Goal: Task Accomplishment & Management: Manage account settings

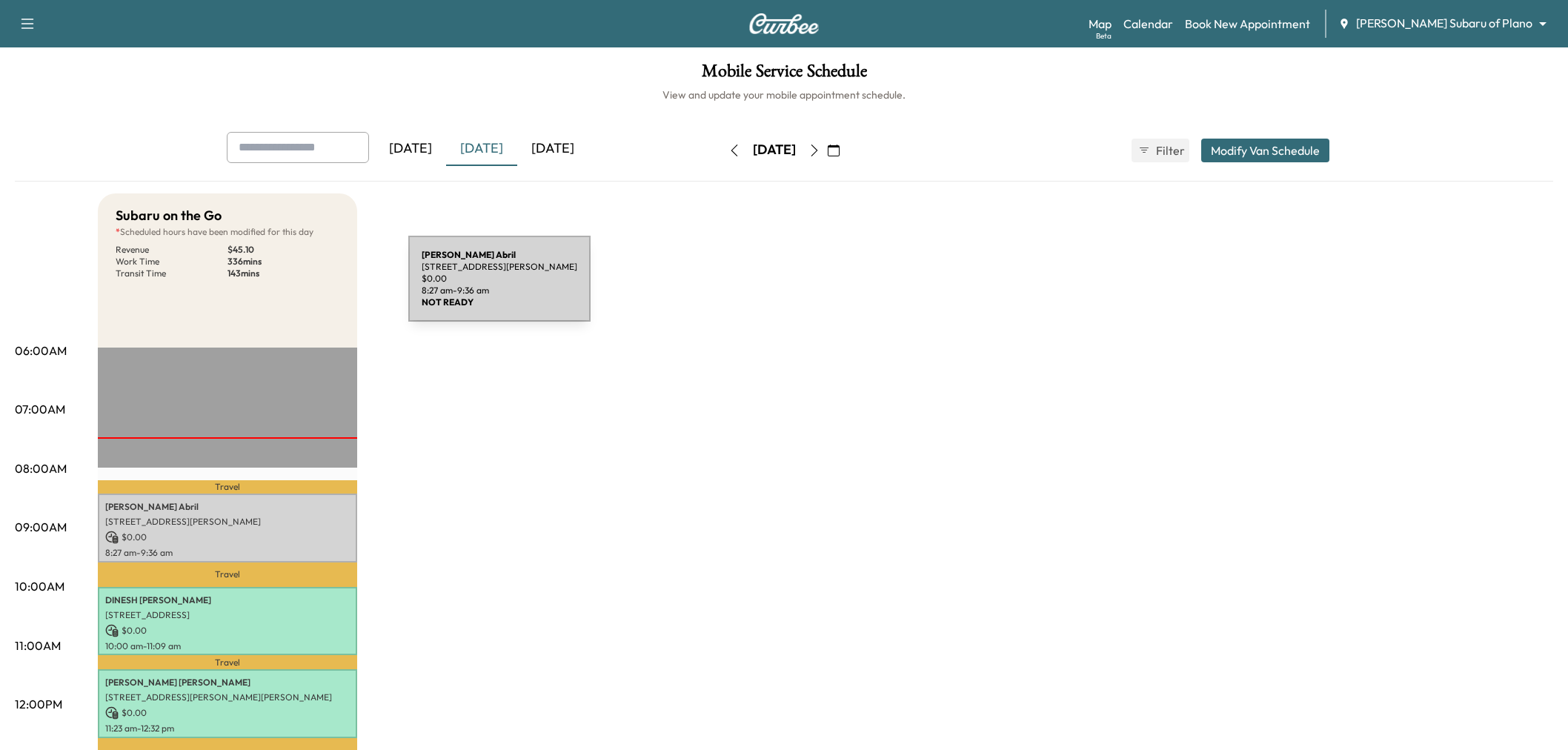
scroll to position [247, 0]
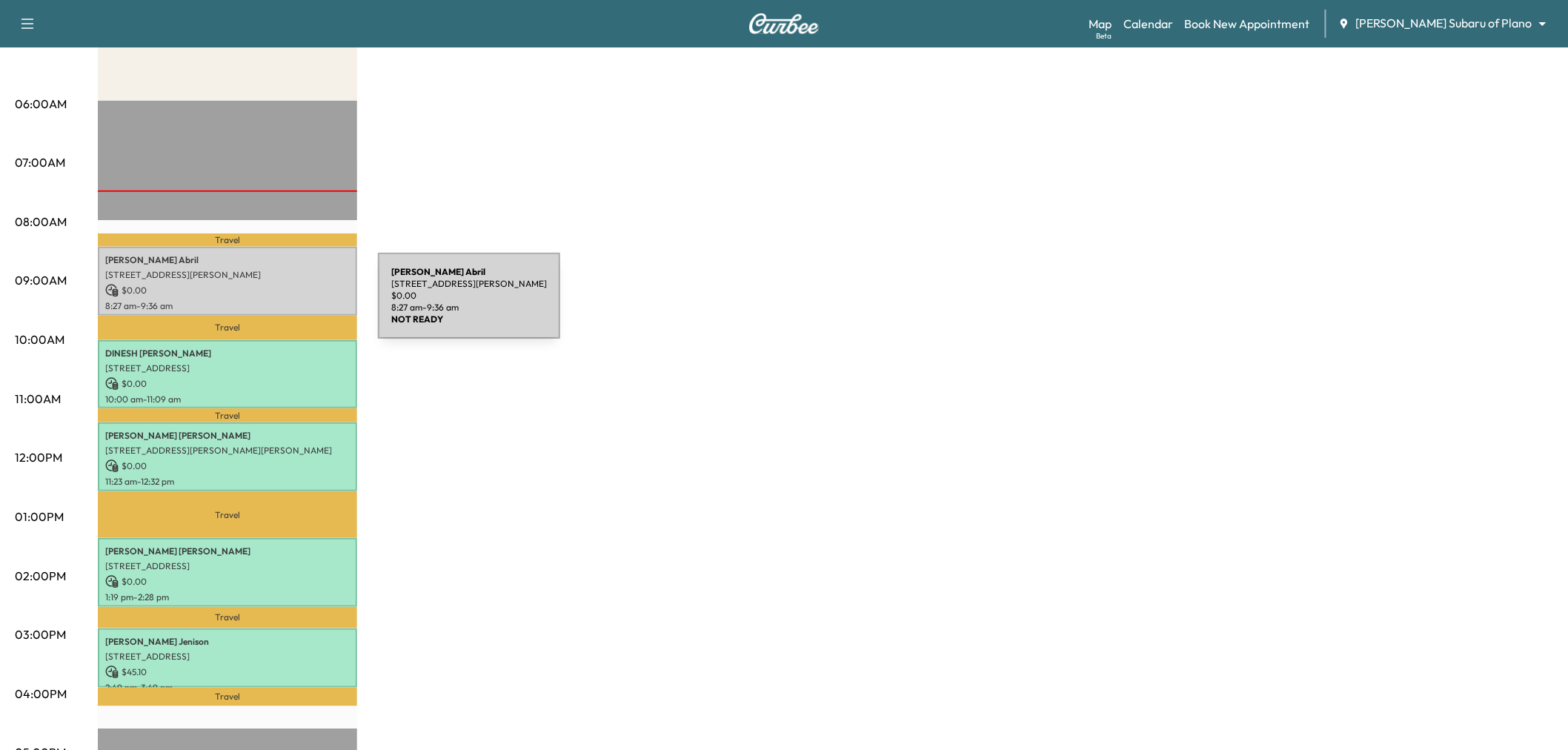
click at [252, 293] on p "$ 0.00" at bounding box center [227, 290] width 245 height 13
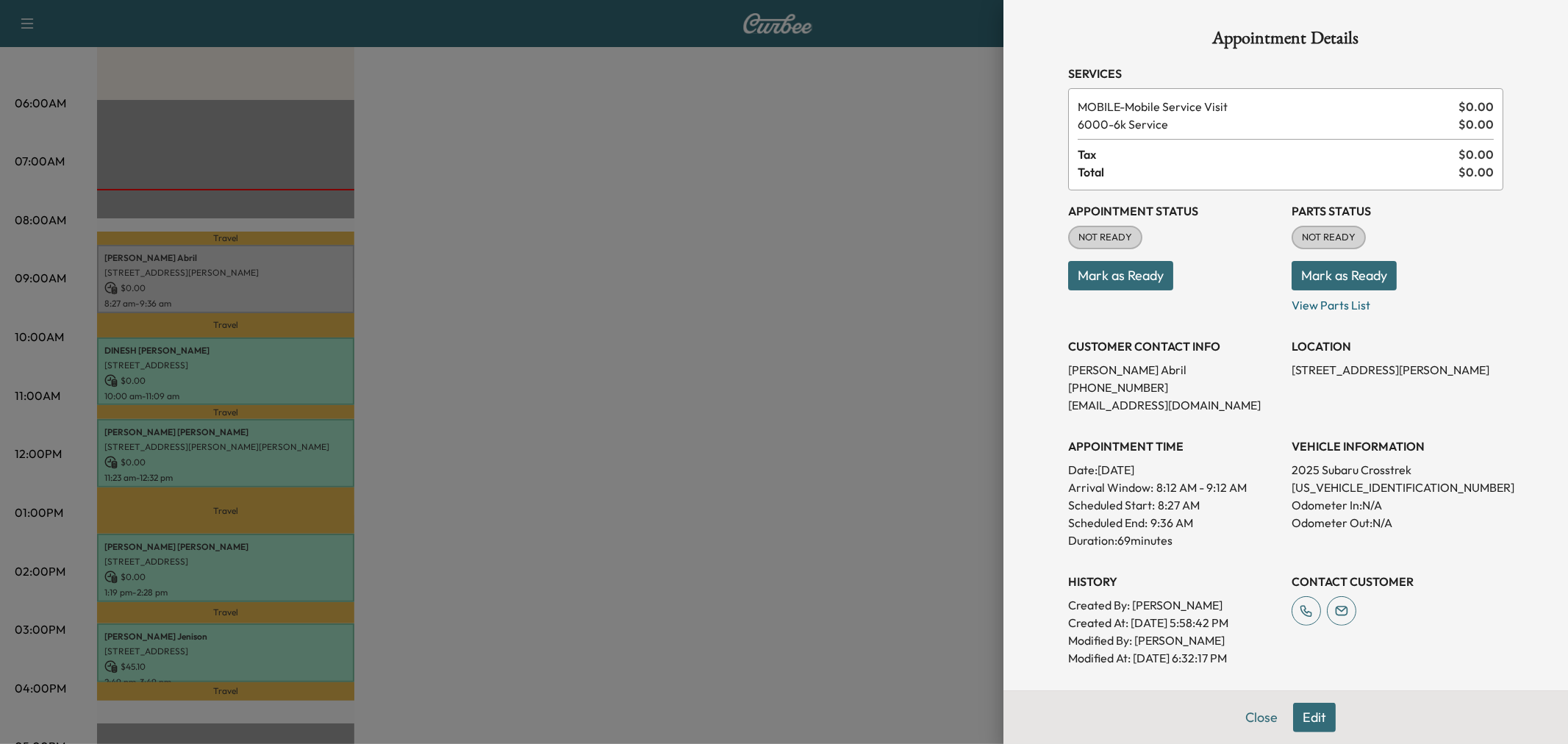
click at [1265, 700] on div "Close Edit" at bounding box center [1285, 717] width 564 height 54
click at [1296, 706] on button "Edit" at bounding box center [1315, 717] width 42 height 29
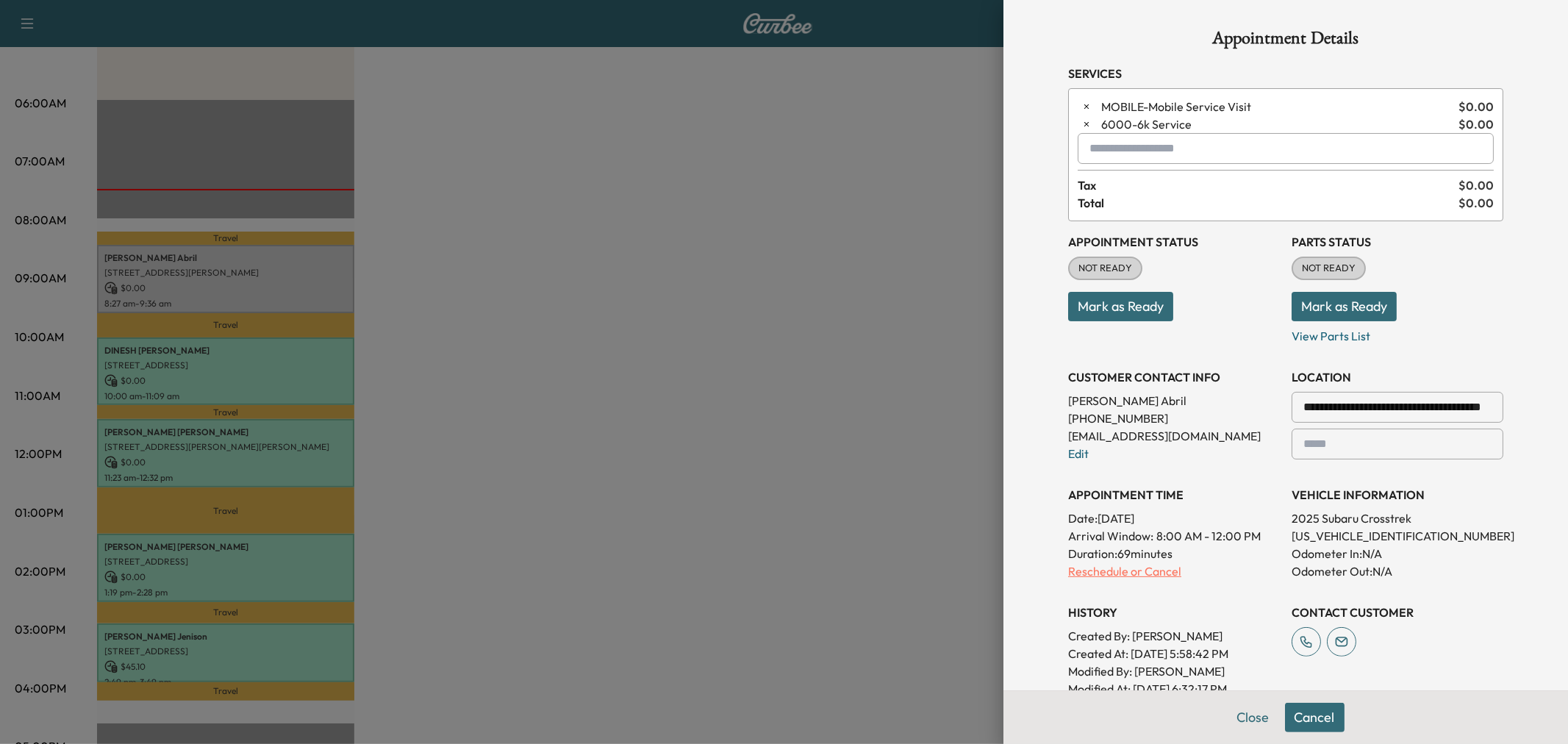
click at [1110, 570] on p "Reschedule or Cancel" at bounding box center [1175, 571] width 212 height 18
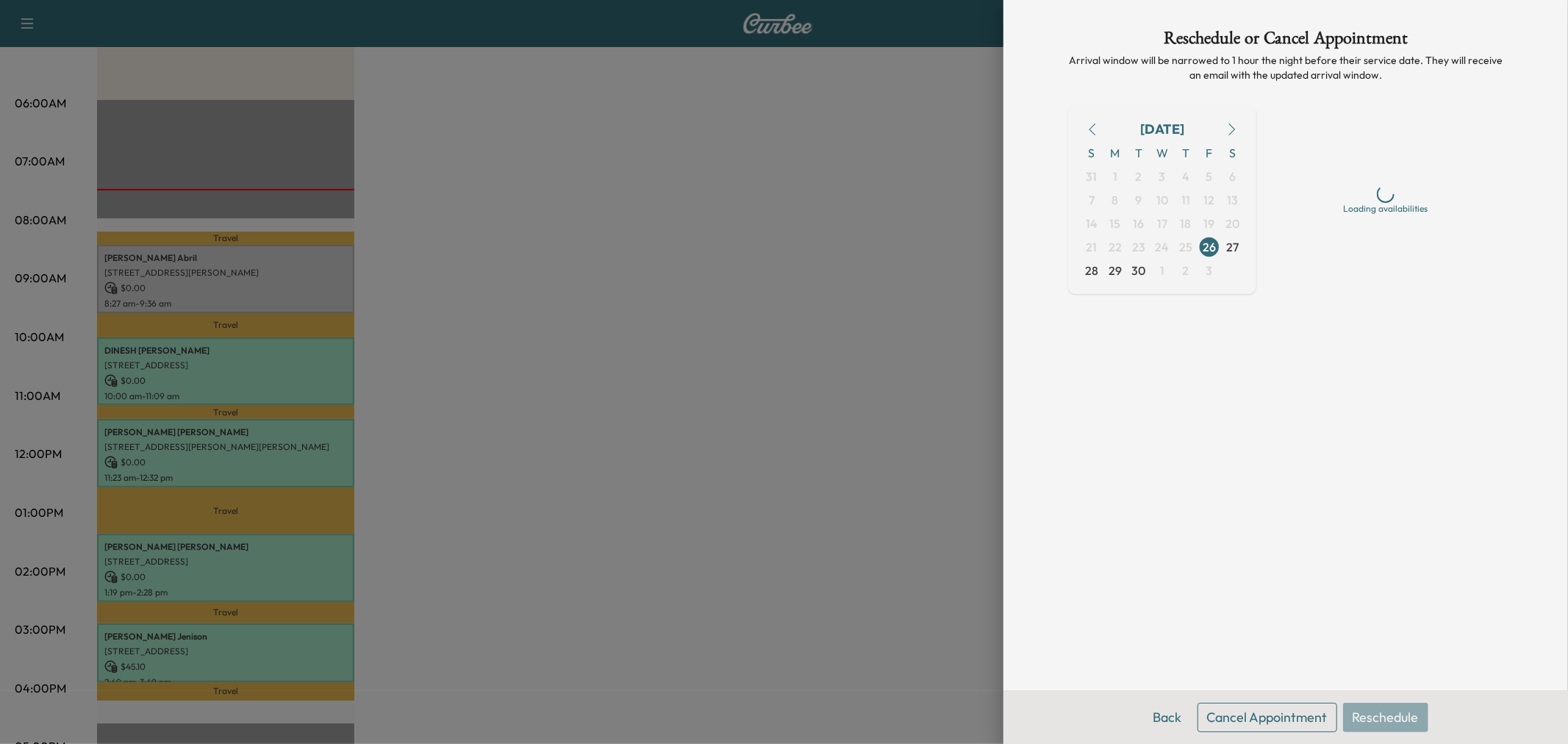
click at [1288, 711] on button "Cancel Appointment" at bounding box center [1267, 717] width 140 height 29
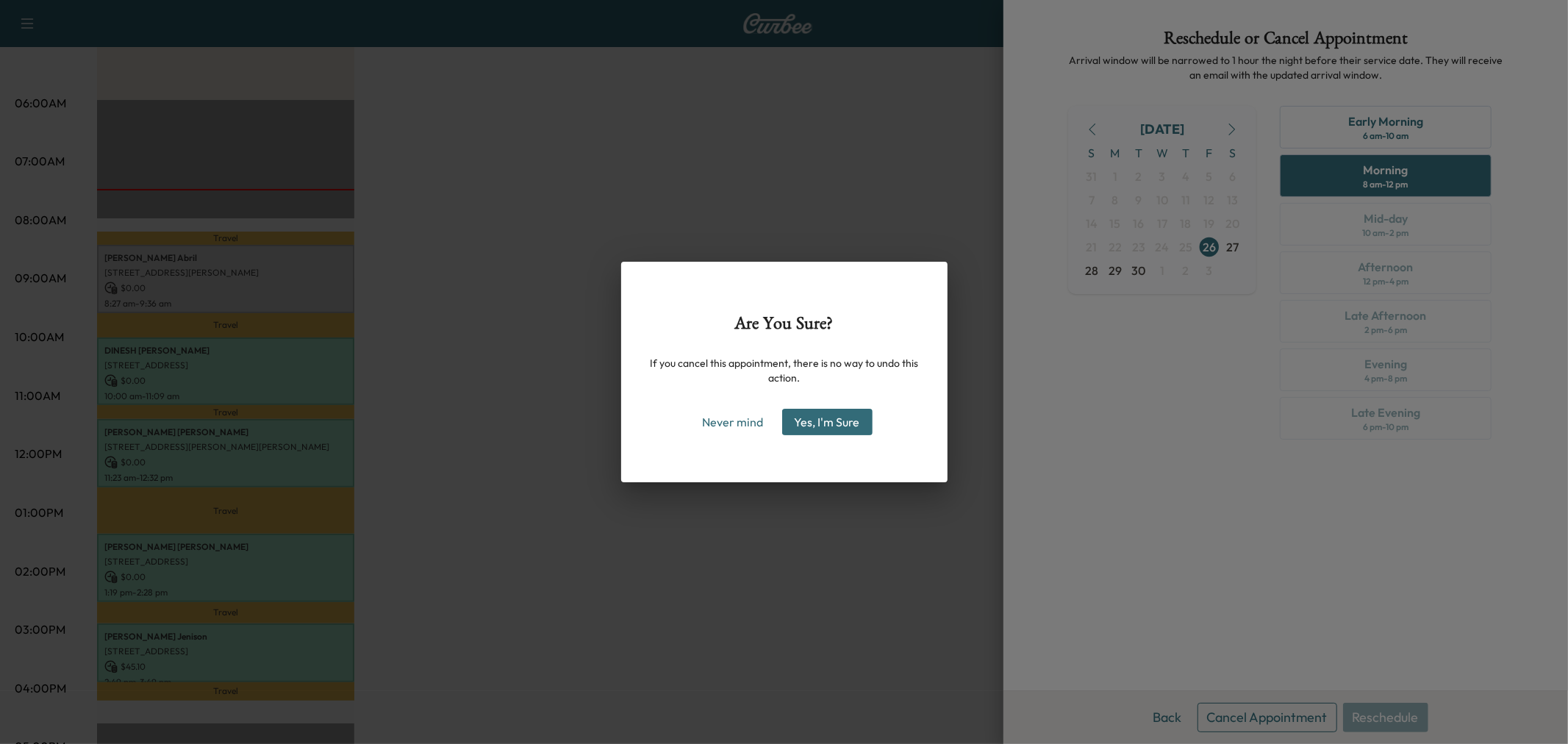
click at [856, 422] on button "Yes, I'm Sure" at bounding box center [827, 422] width 90 height 26
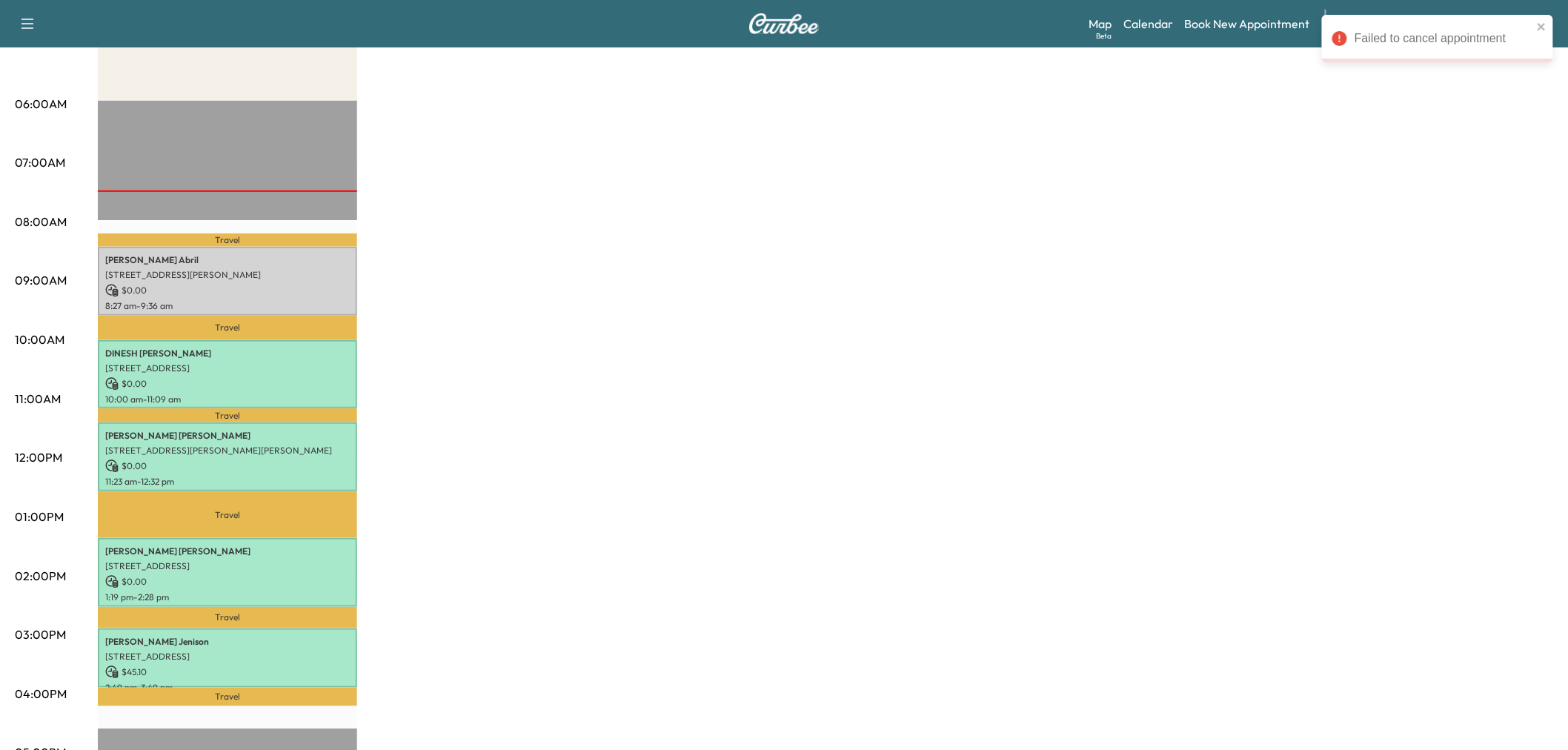
click at [713, 393] on div "Subaru on the Go * Scheduled hours have been modified for this day Revenue $ 45…" at bounding box center [825, 502] width 1456 height 1111
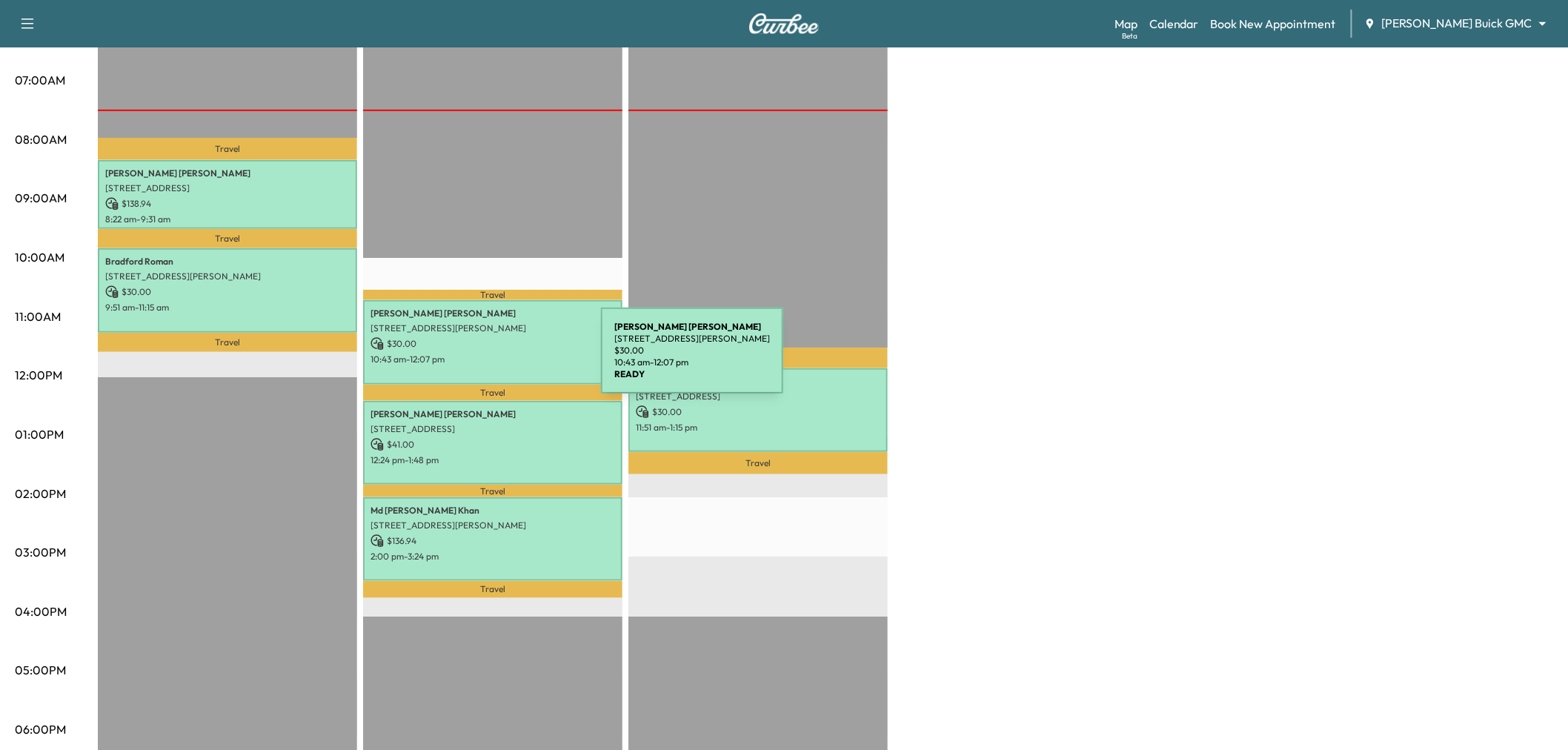
scroll to position [247, 0]
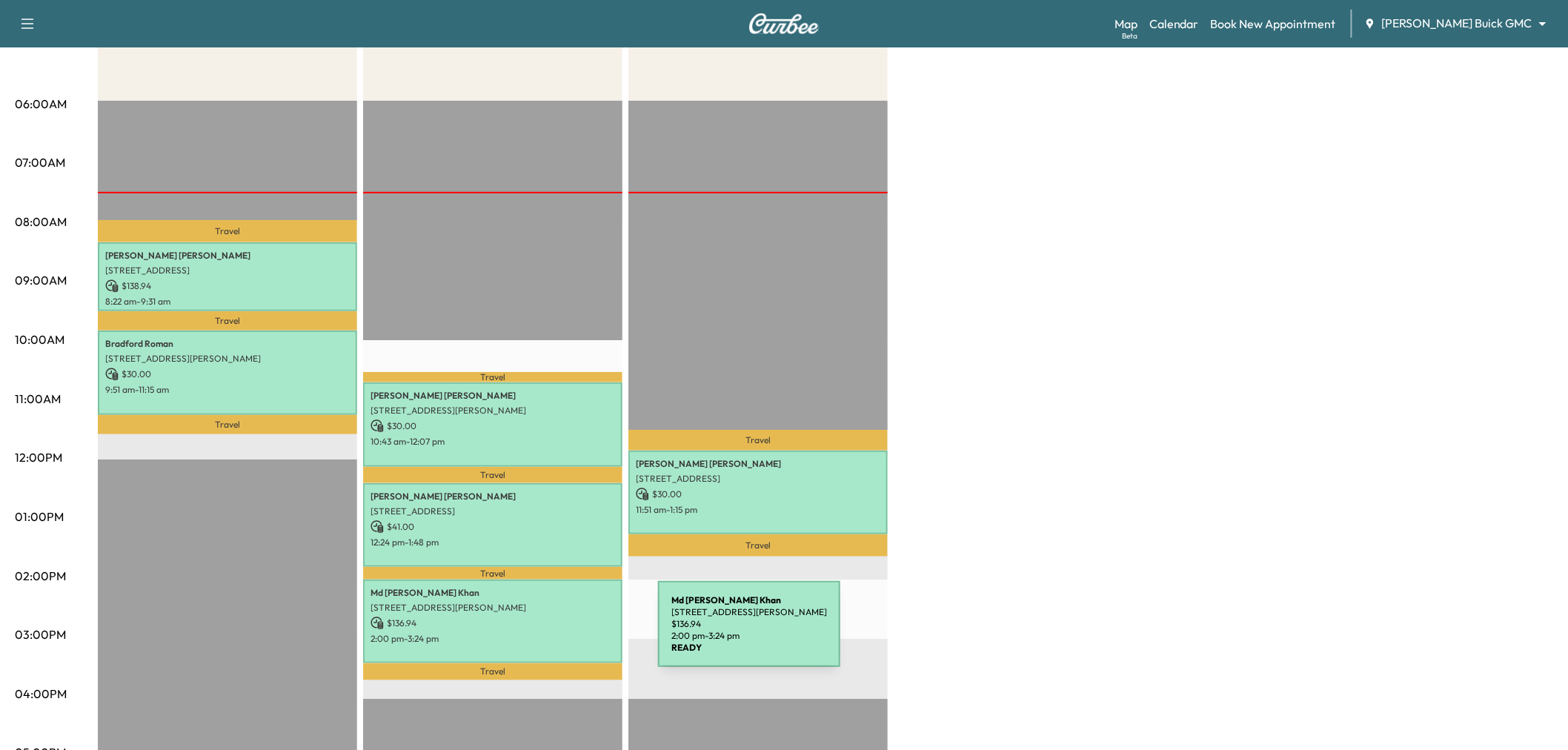
click at [547, 633] on p "2:00 pm - 3:24 pm" at bounding box center [493, 638] width 245 height 11
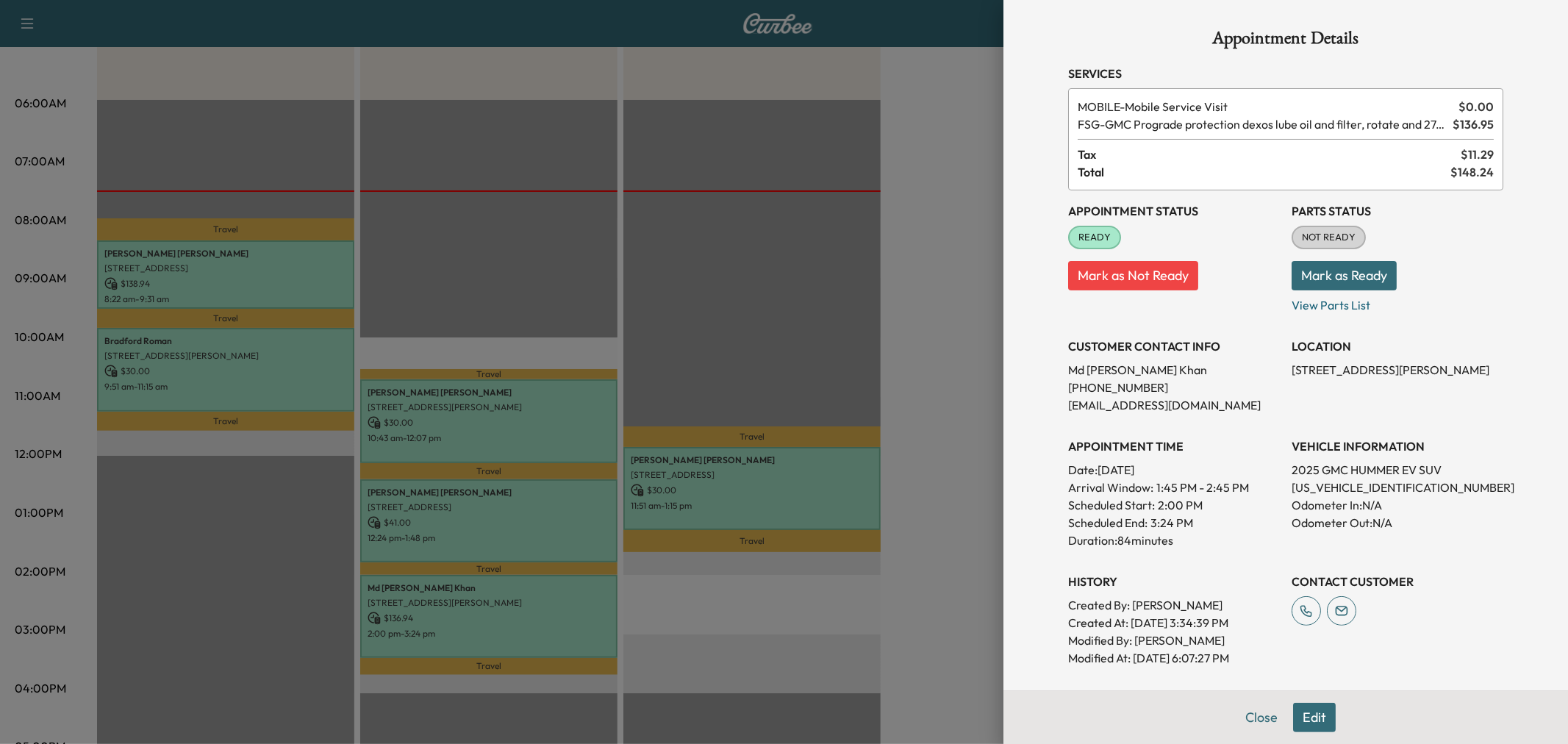
click at [665, 611] on div at bounding box center [784, 372] width 1568 height 744
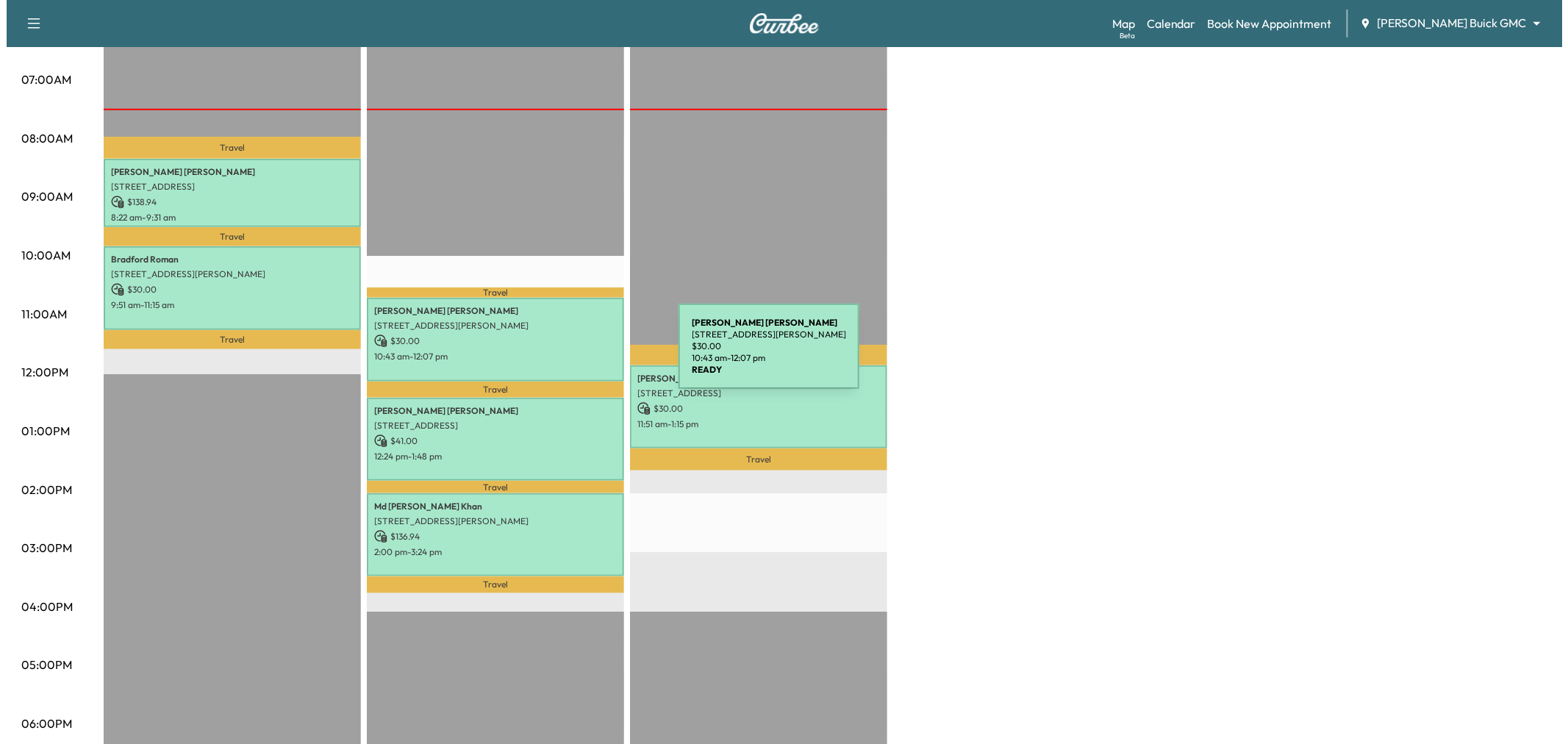
scroll to position [0, 0]
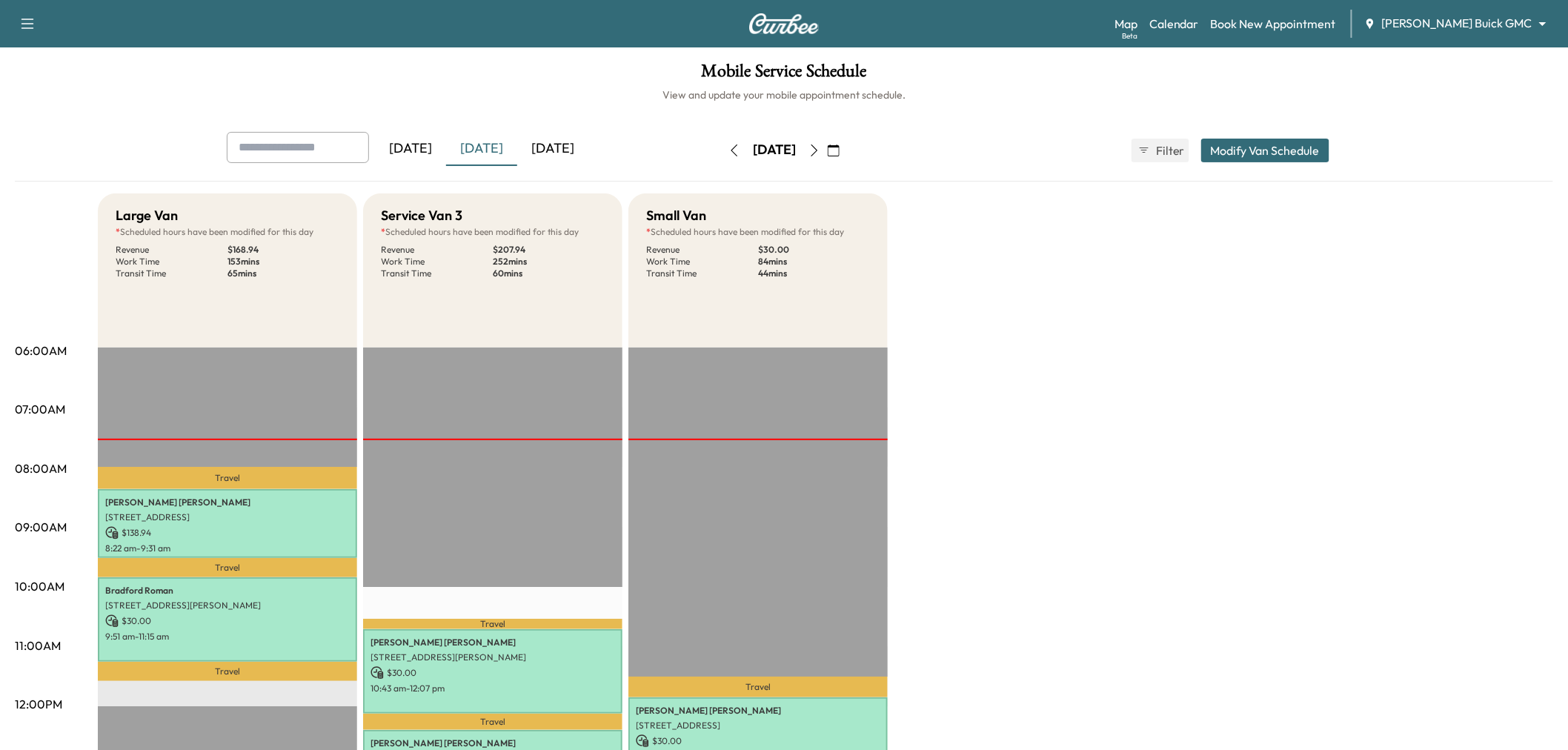
click at [1245, 144] on button "Modify Van Schedule" at bounding box center [1265, 150] width 128 height 24
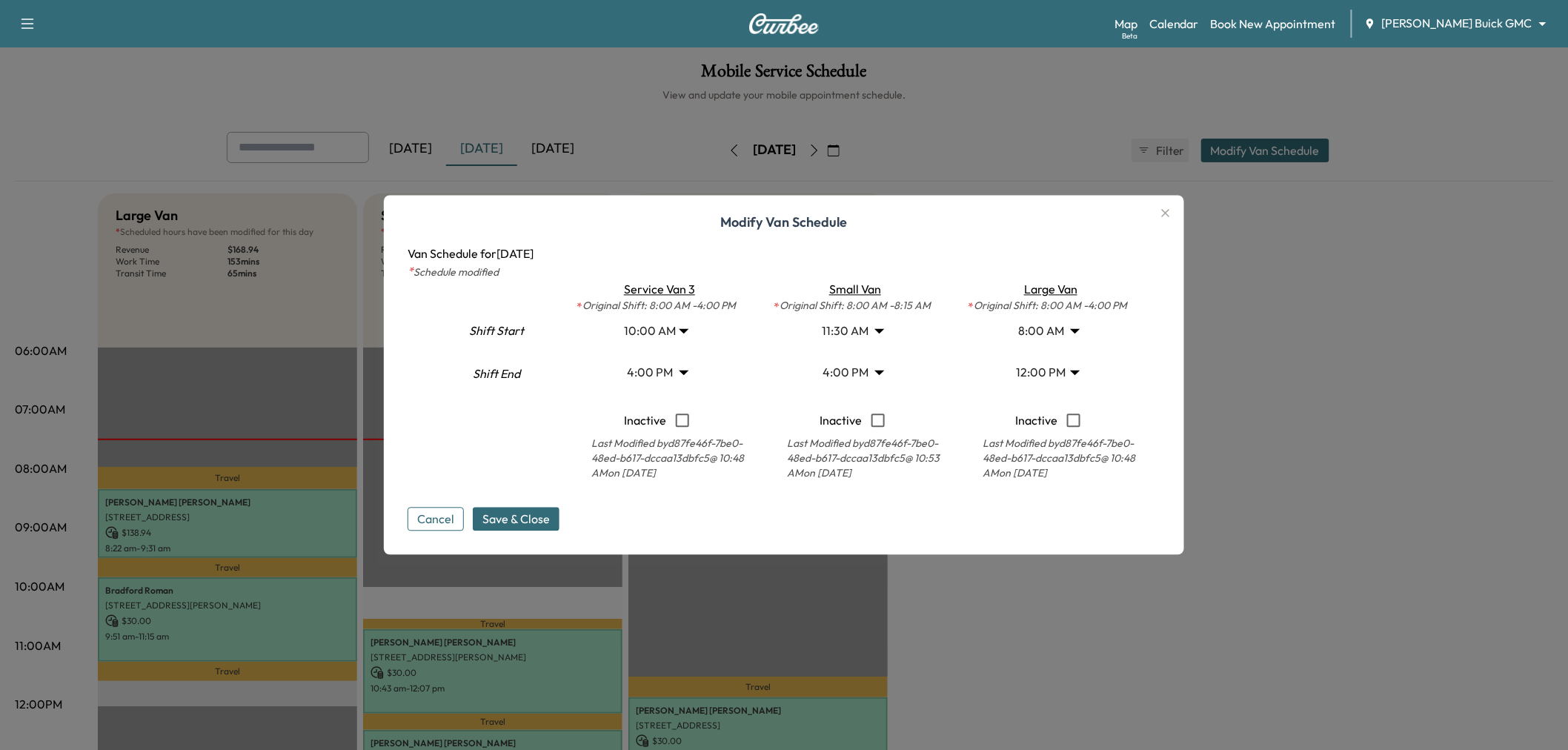
click at [1064, 371] on body "Support Log Out Map Beta Calendar Book New Appointment [PERSON_NAME] Buick GMC …" at bounding box center [784, 375] width 1568 height 750
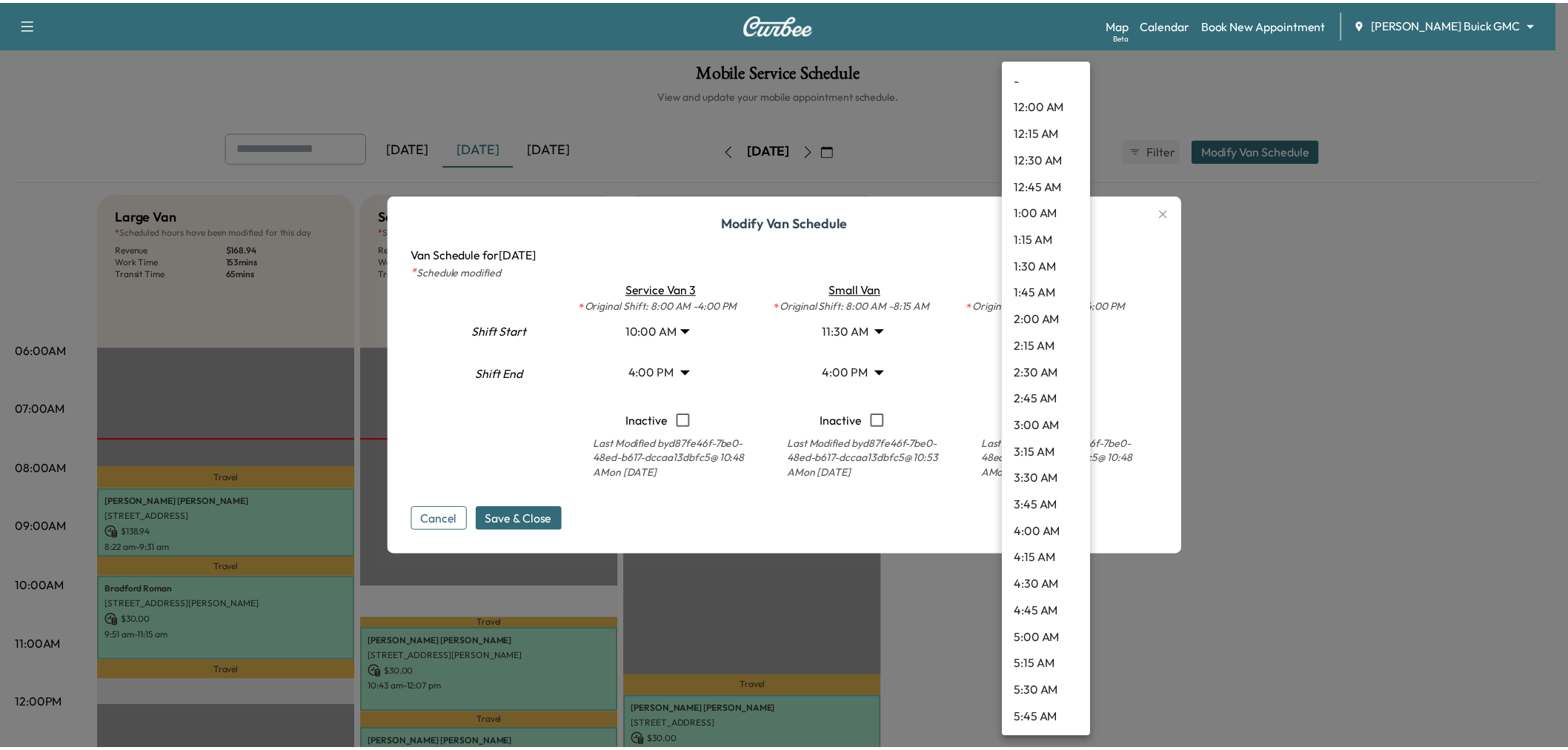
scroll to position [986, 0]
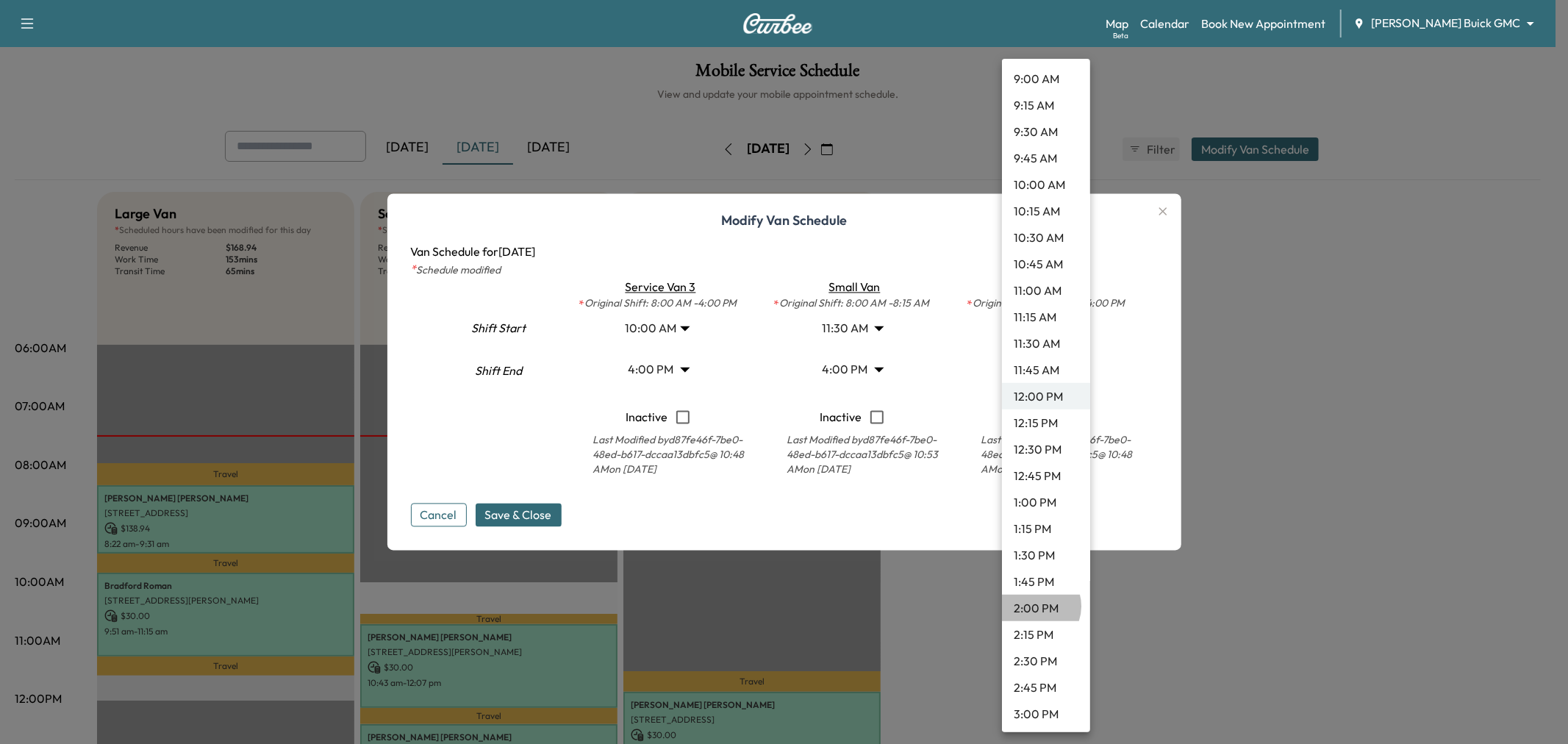
click at [1035, 606] on li "2:00 PM" at bounding box center [1046, 607] width 88 height 26
type input "**"
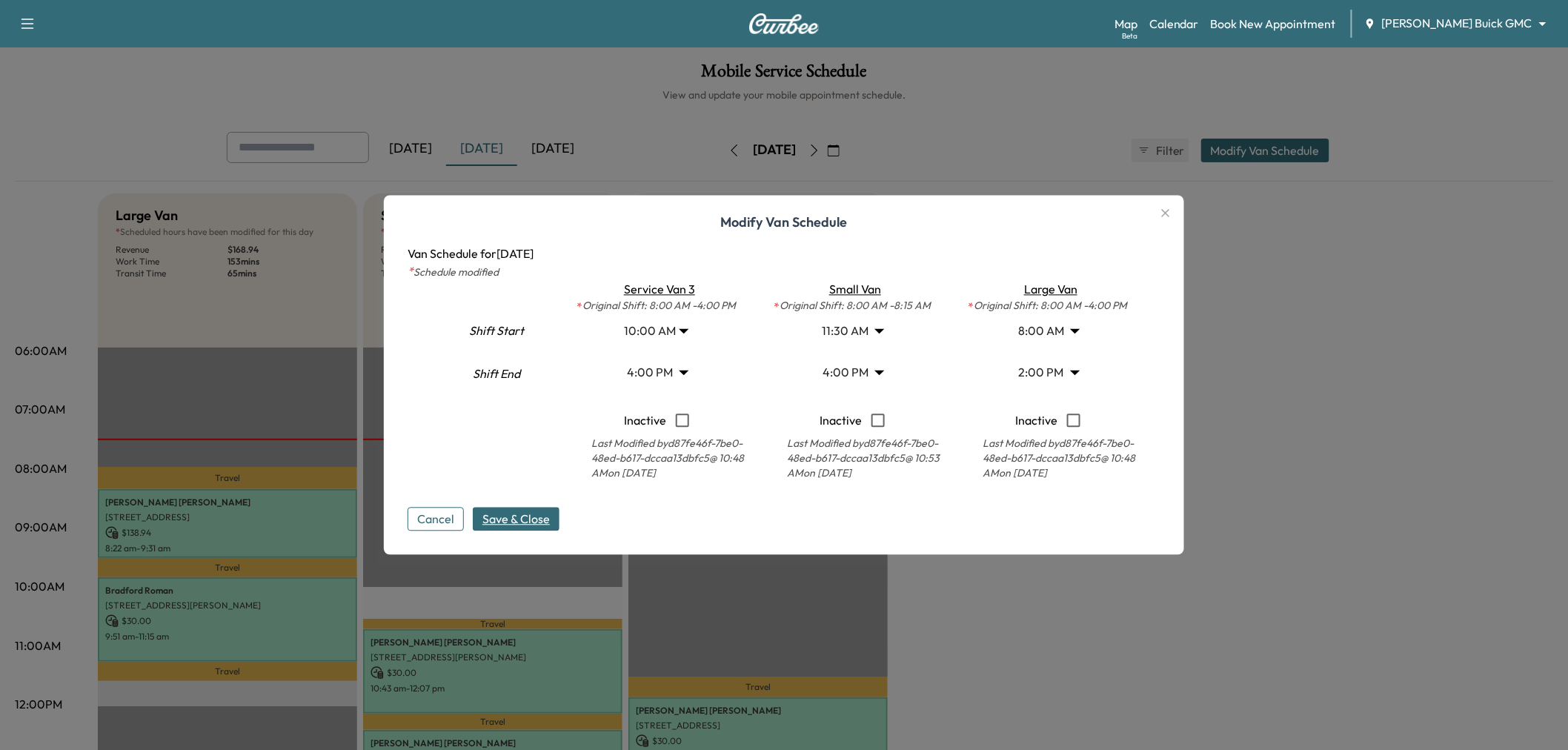
click at [539, 524] on span "Save & Close" at bounding box center [516, 519] width 67 height 18
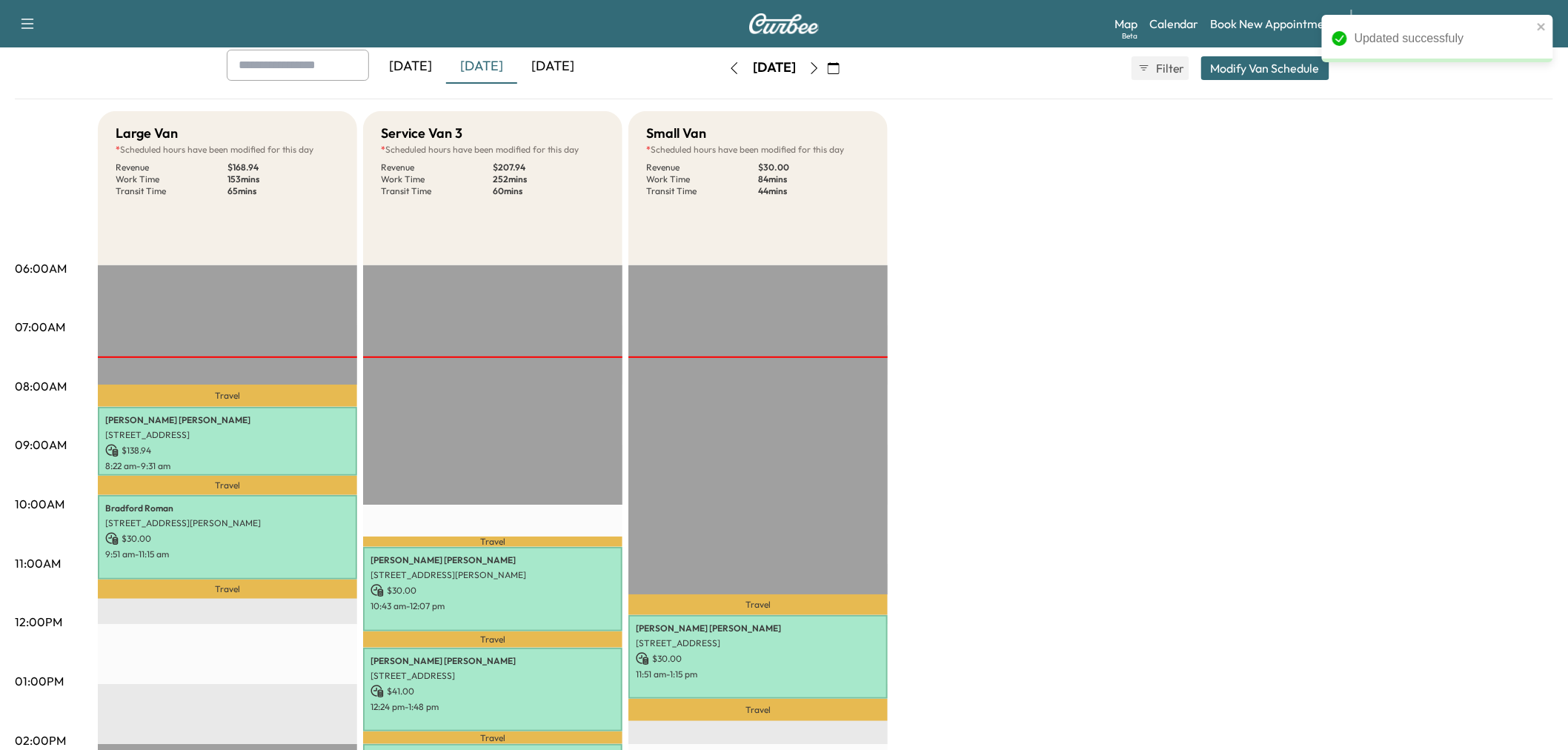
scroll to position [164, 0]
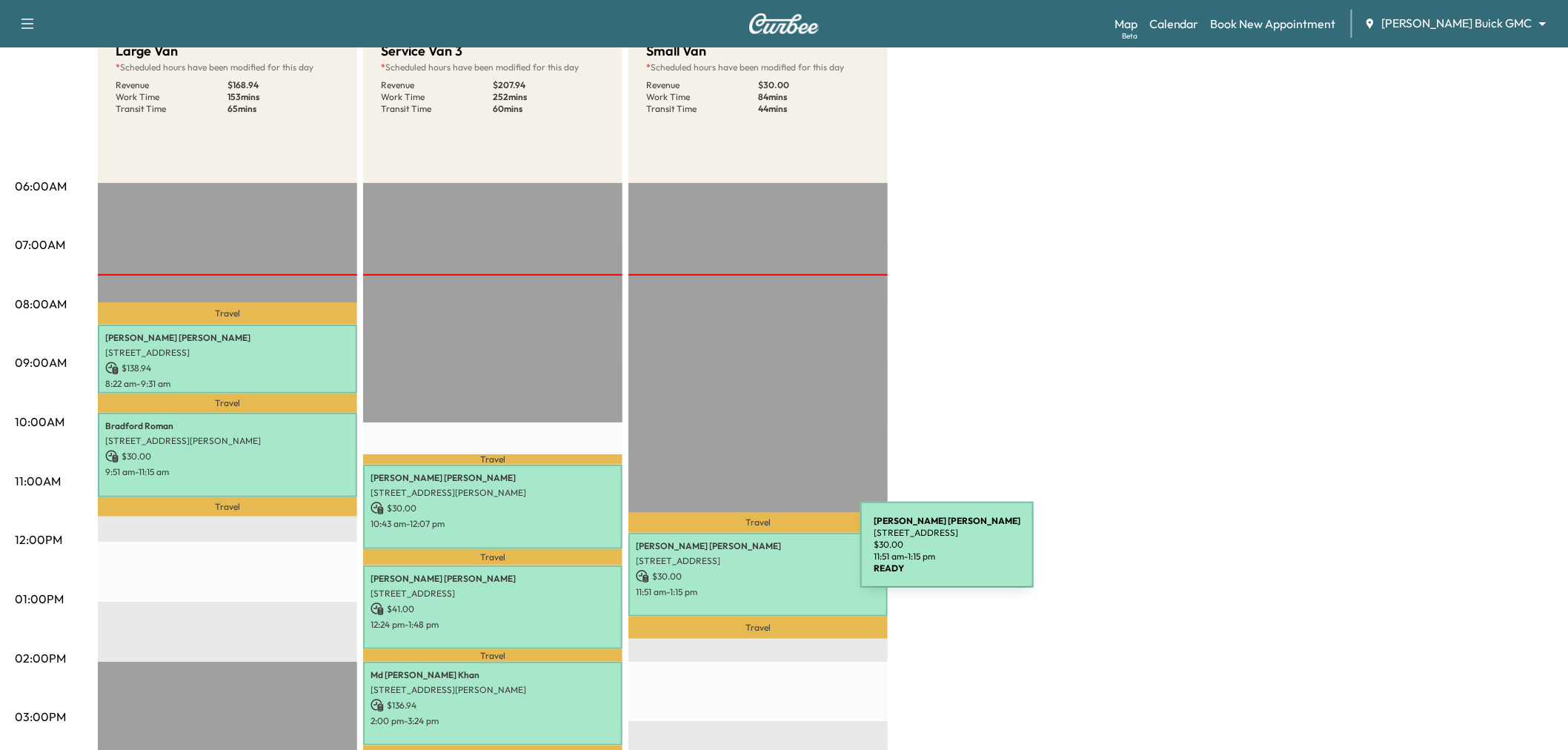
click at [763, 572] on p "$ 30.00" at bounding box center [759, 576] width 245 height 13
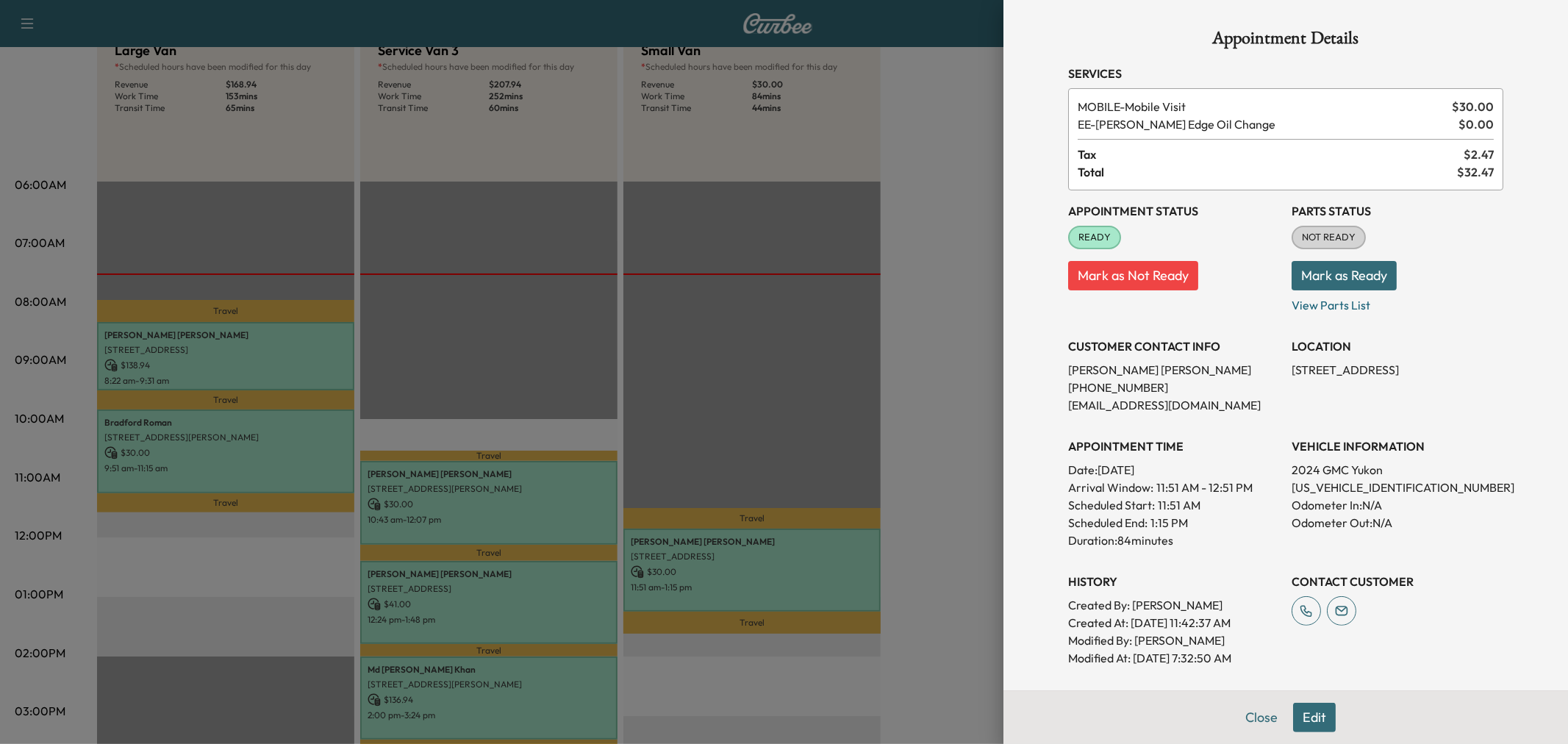
click at [1306, 717] on button "Edit" at bounding box center [1315, 717] width 42 height 29
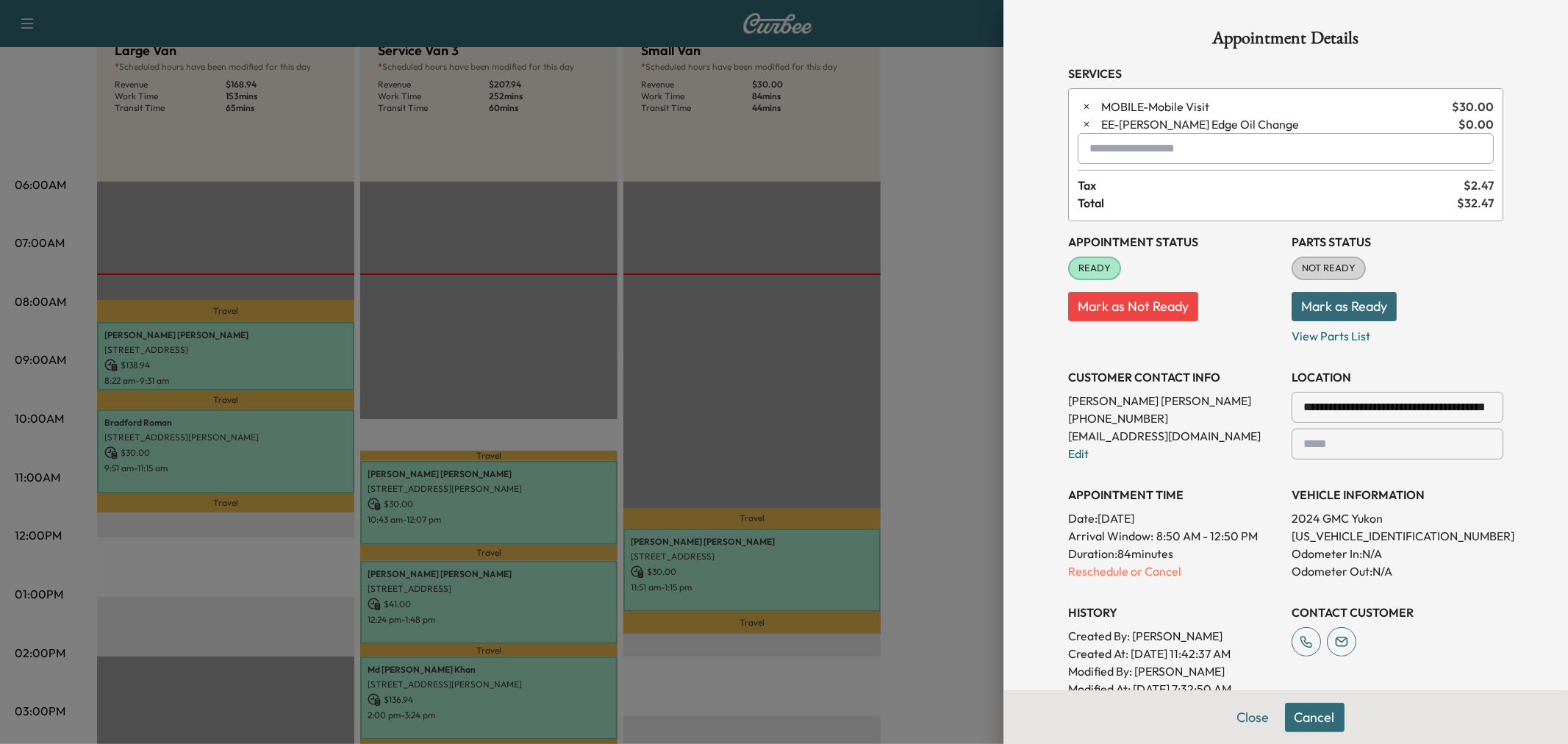
click at [1140, 160] on input "text" at bounding box center [1285, 148] width 416 height 31
type input "**"
click at [1238, 722] on button "Close" at bounding box center [1253, 717] width 51 height 29
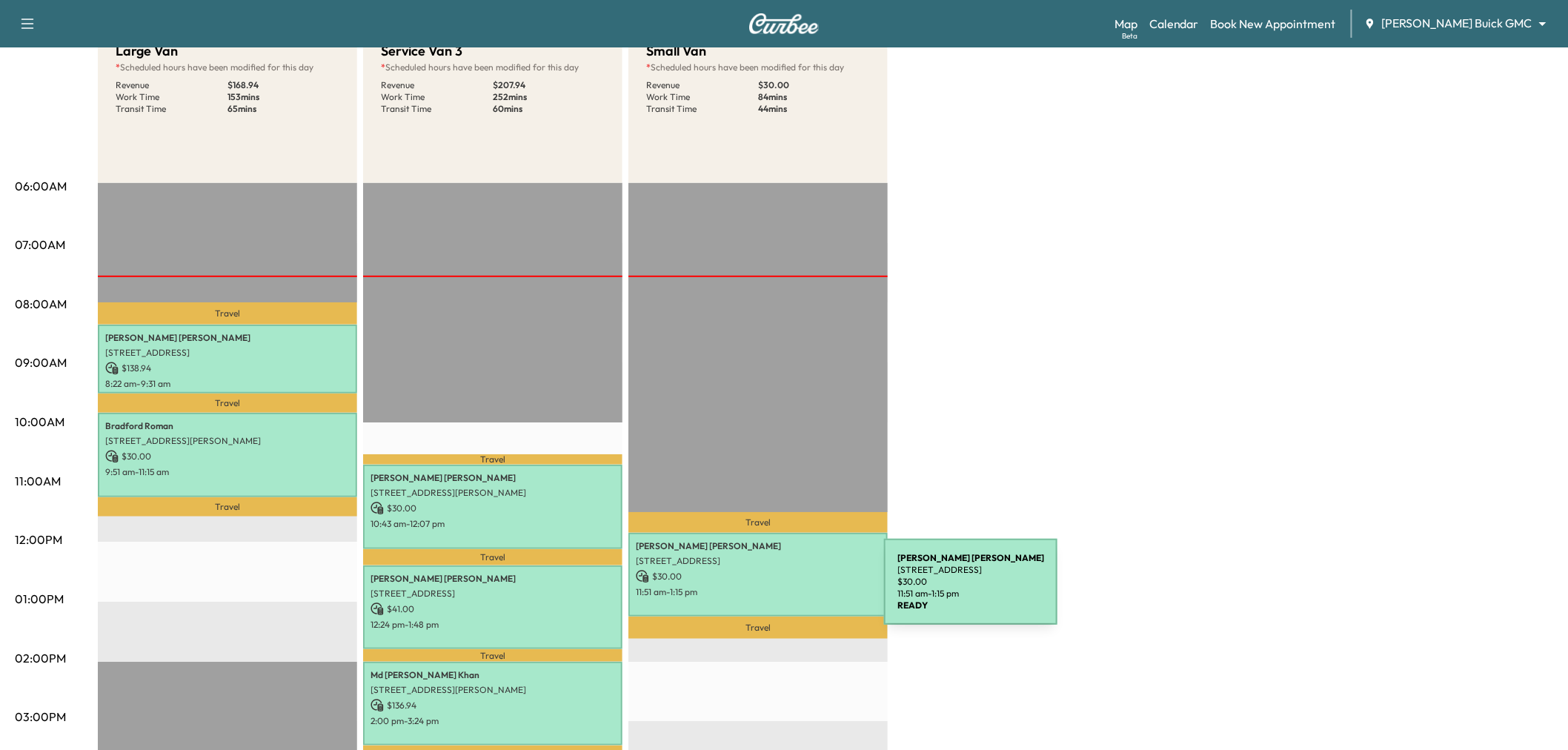
click at [773, 590] on p "11:51 am - 1:15 pm" at bounding box center [759, 592] width 245 height 11
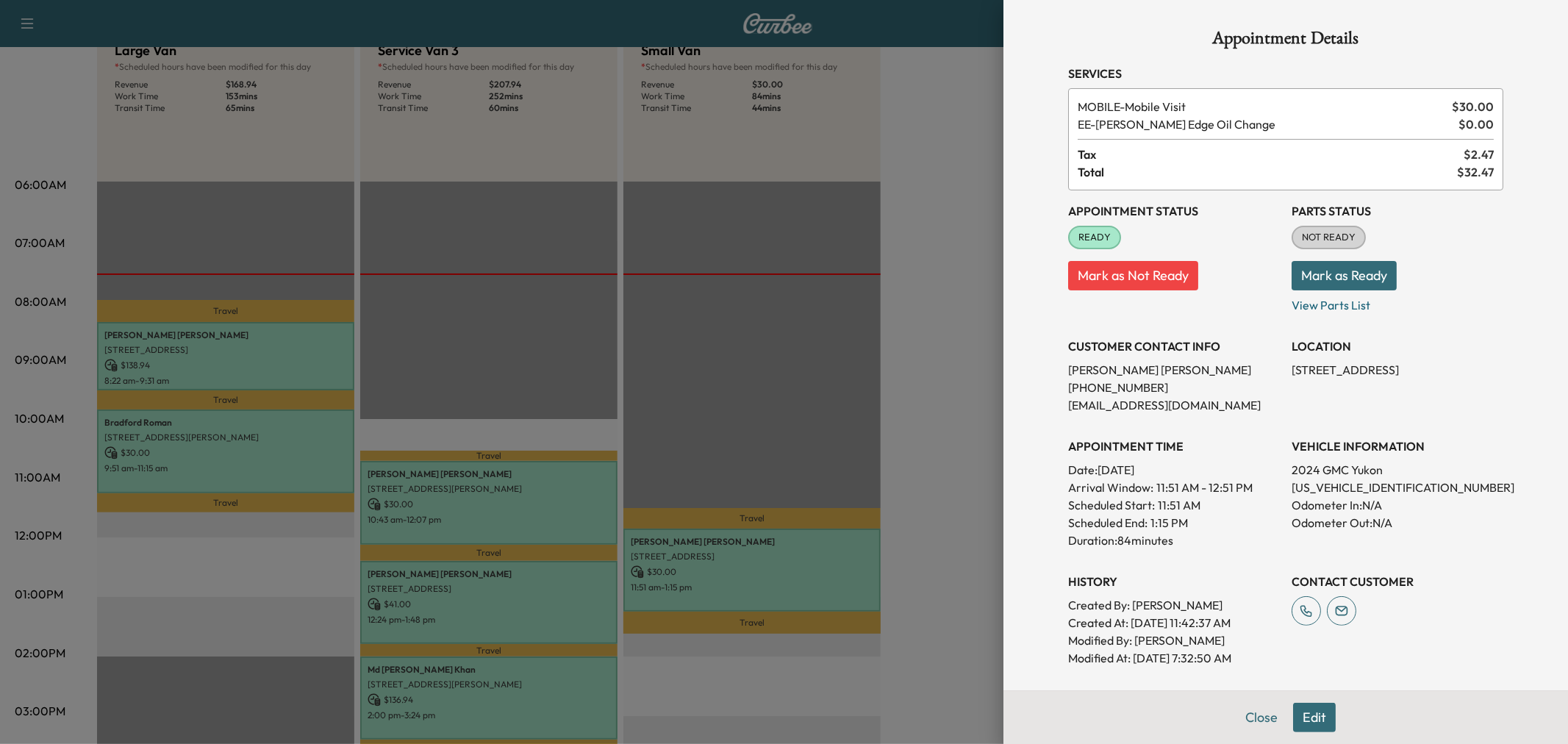
click at [941, 556] on div at bounding box center [784, 372] width 1568 height 744
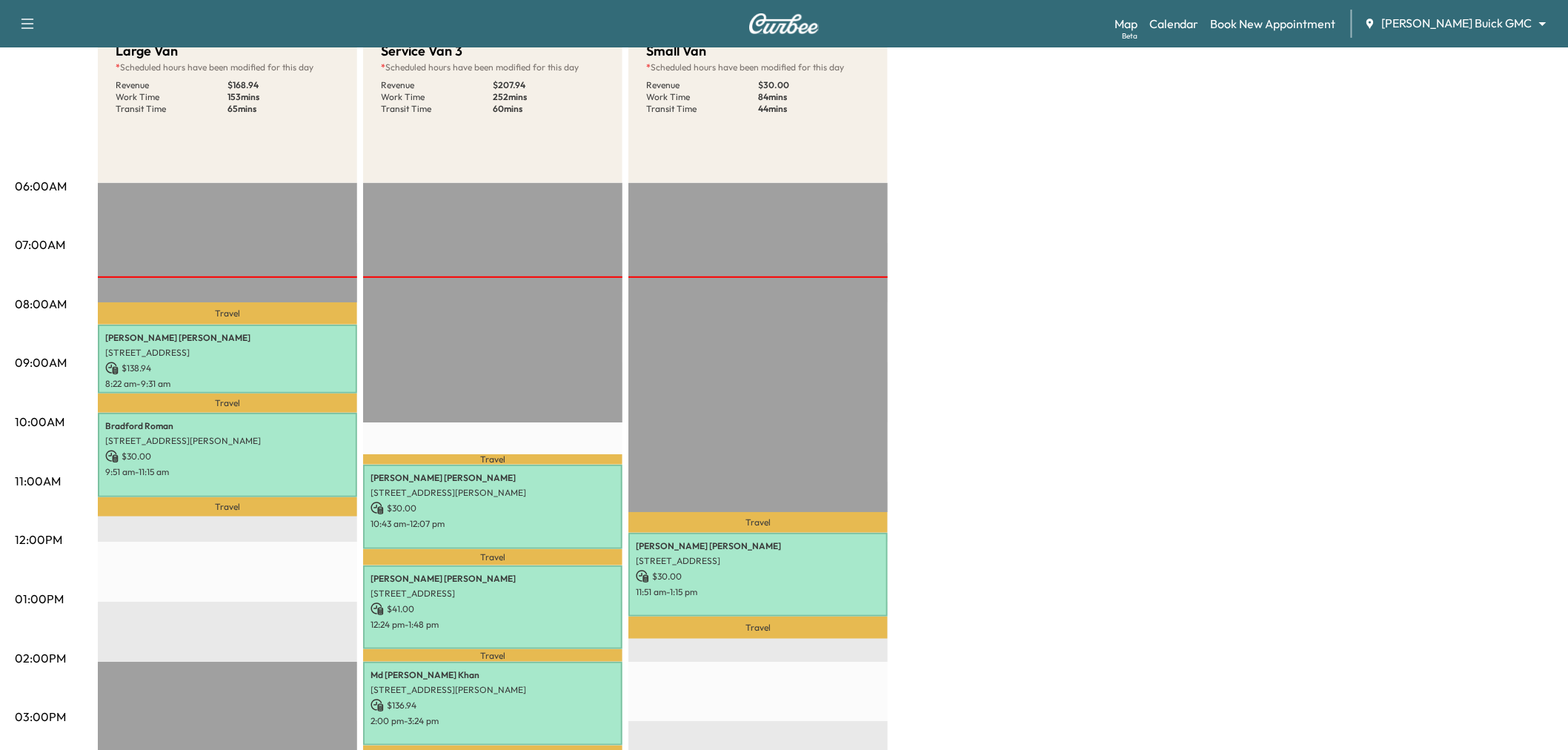
scroll to position [247, 0]
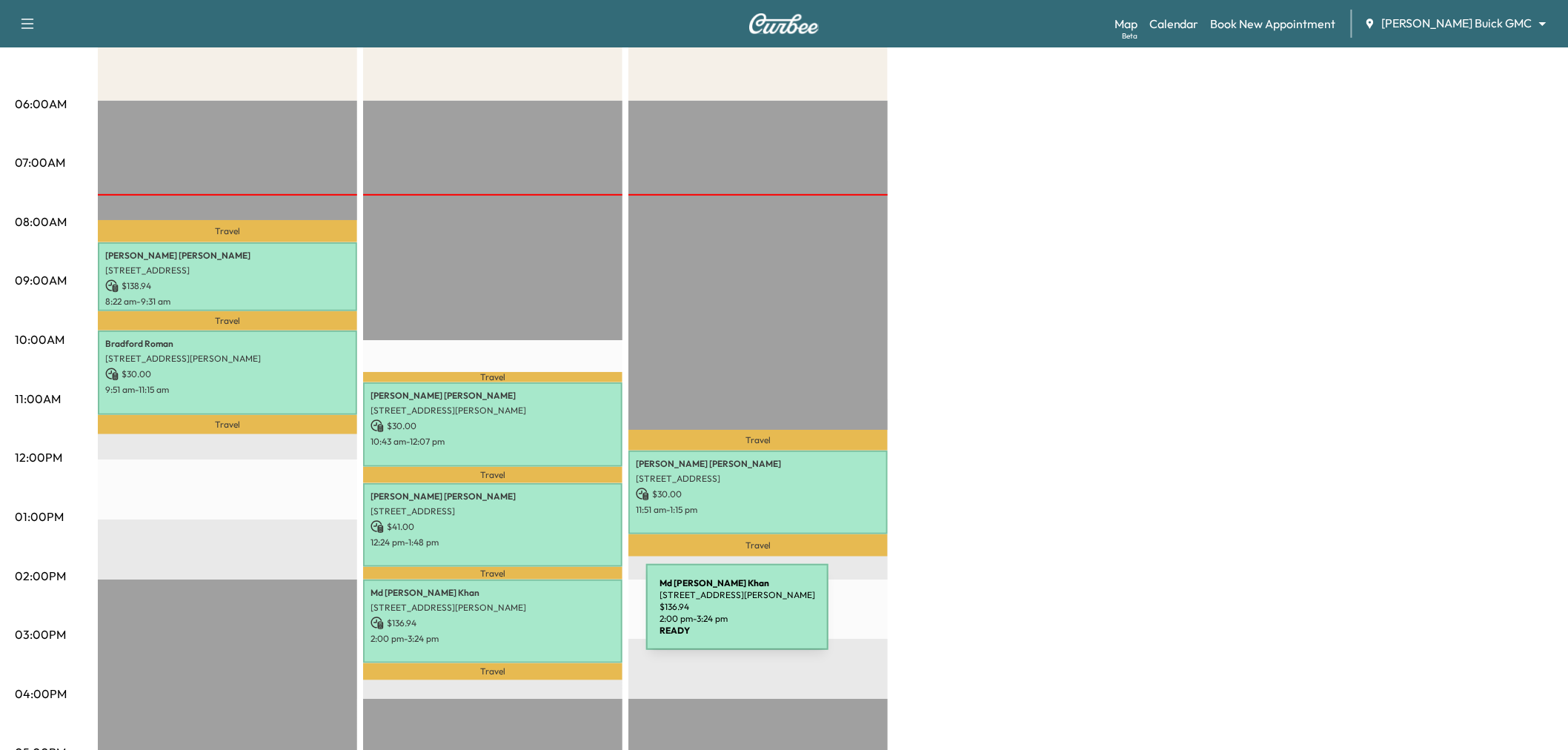
click at [534, 619] on p "$ 136.94" at bounding box center [493, 623] width 245 height 13
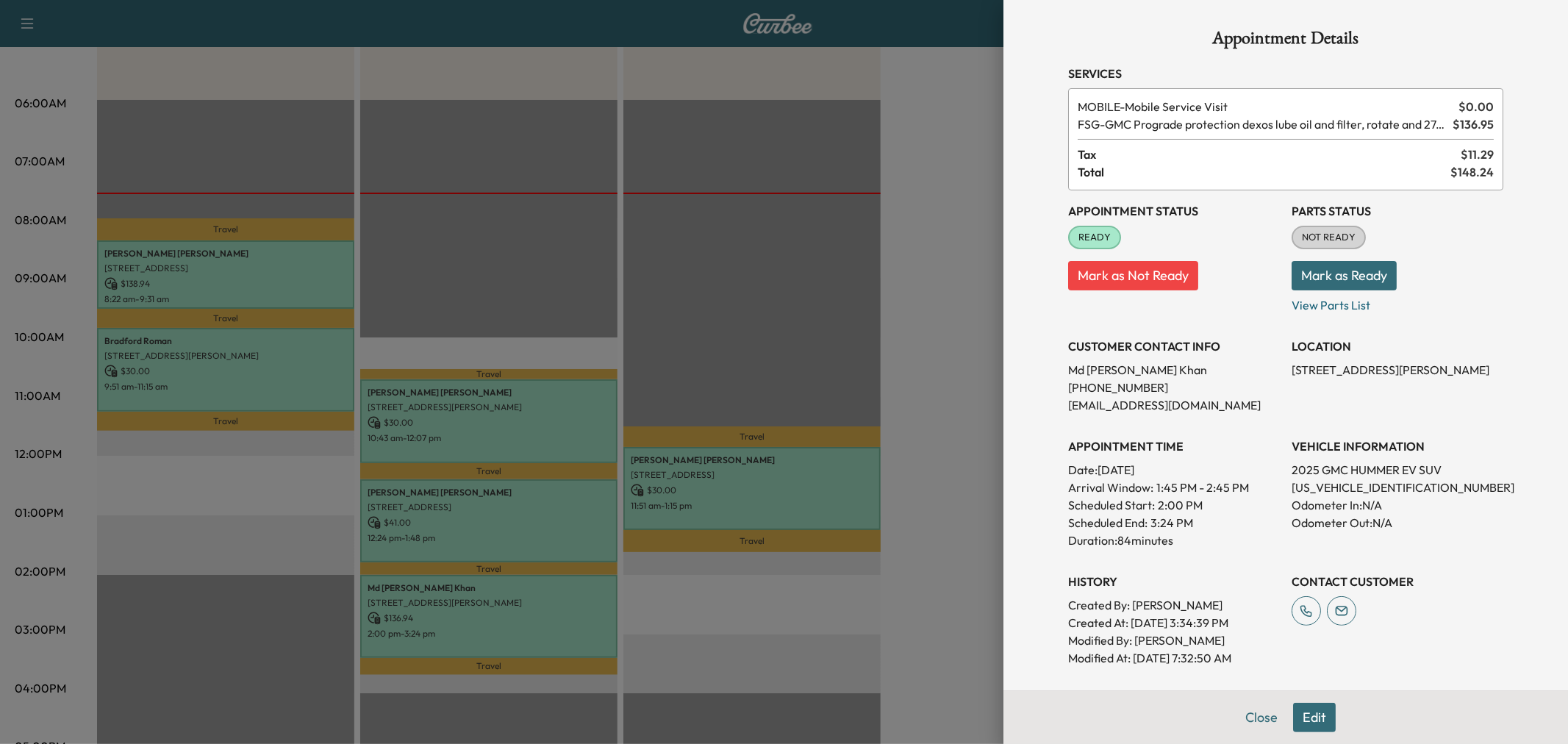
click at [899, 574] on div at bounding box center [784, 372] width 1568 height 744
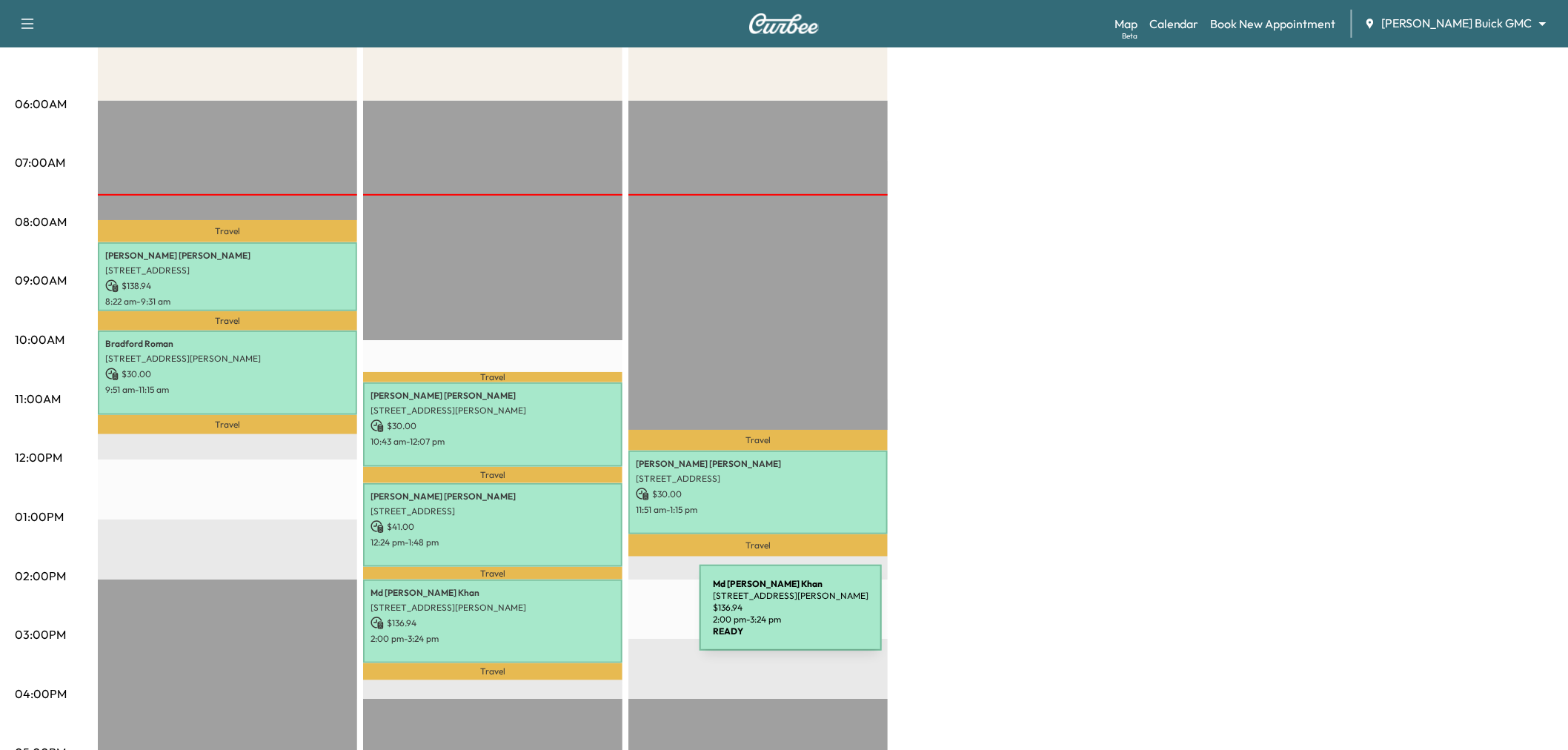
click at [589, 616] on p "$ 136.94" at bounding box center [493, 623] width 245 height 13
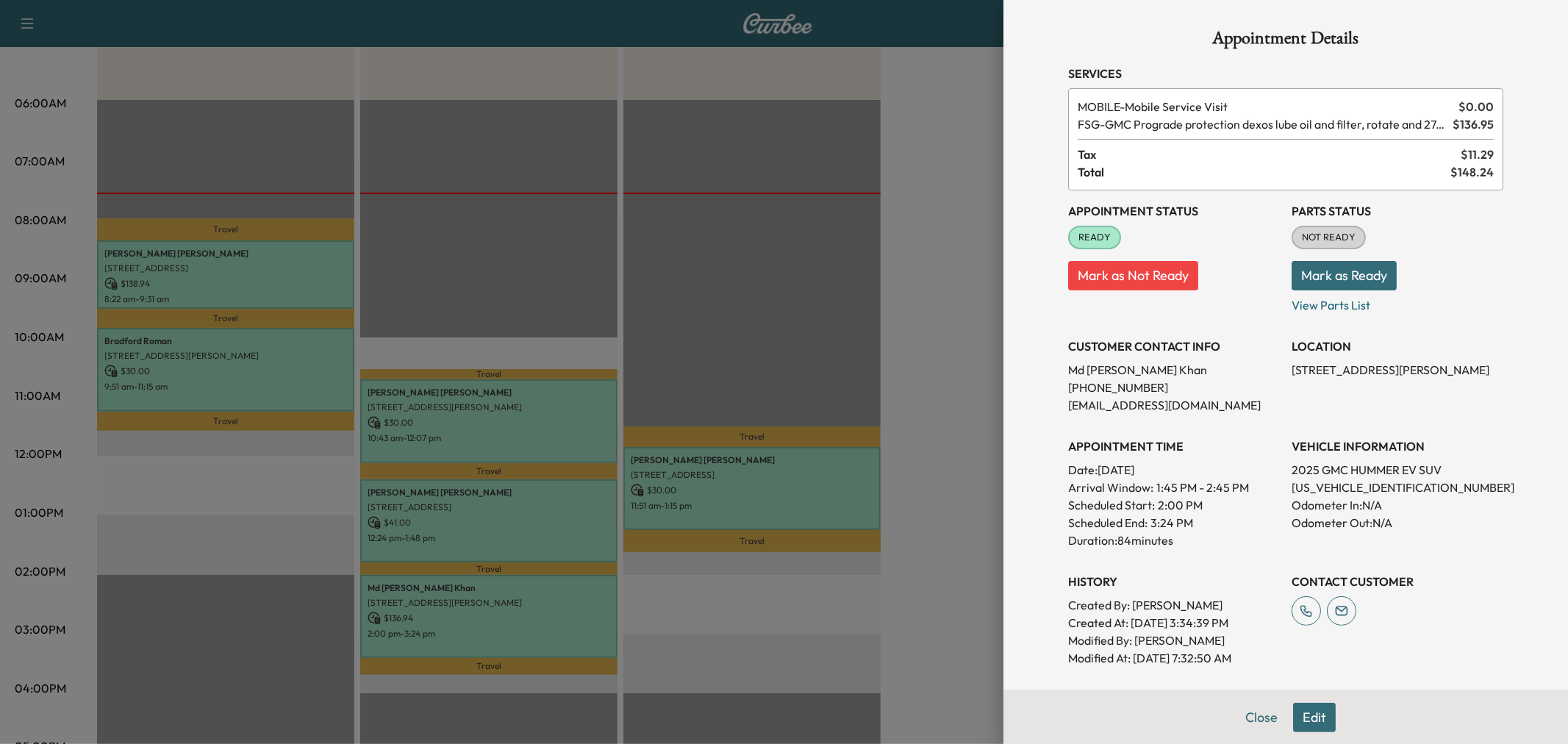
click at [562, 622] on div at bounding box center [784, 372] width 1568 height 744
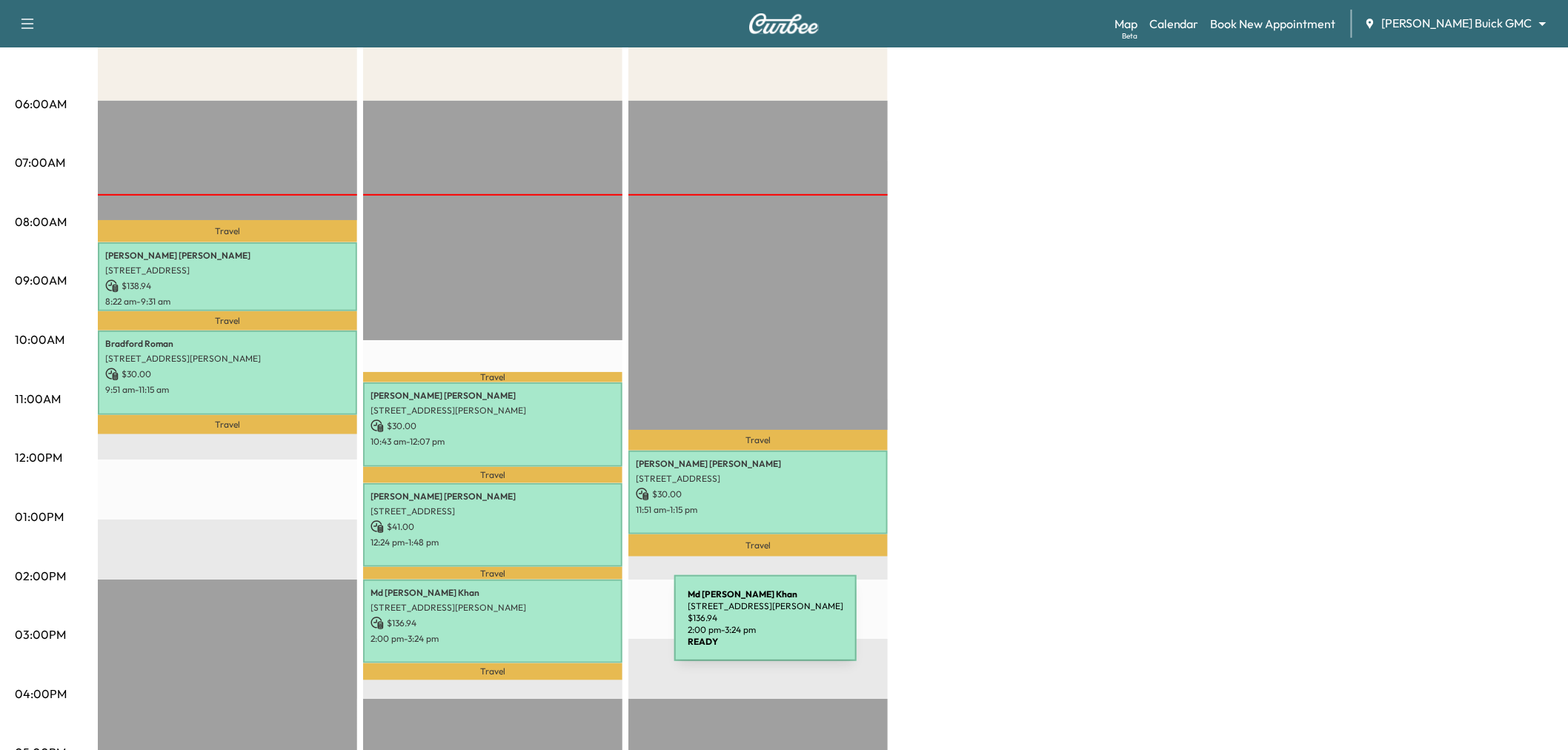
click at [563, 633] on p "2:00 pm - 3:24 pm" at bounding box center [493, 638] width 245 height 11
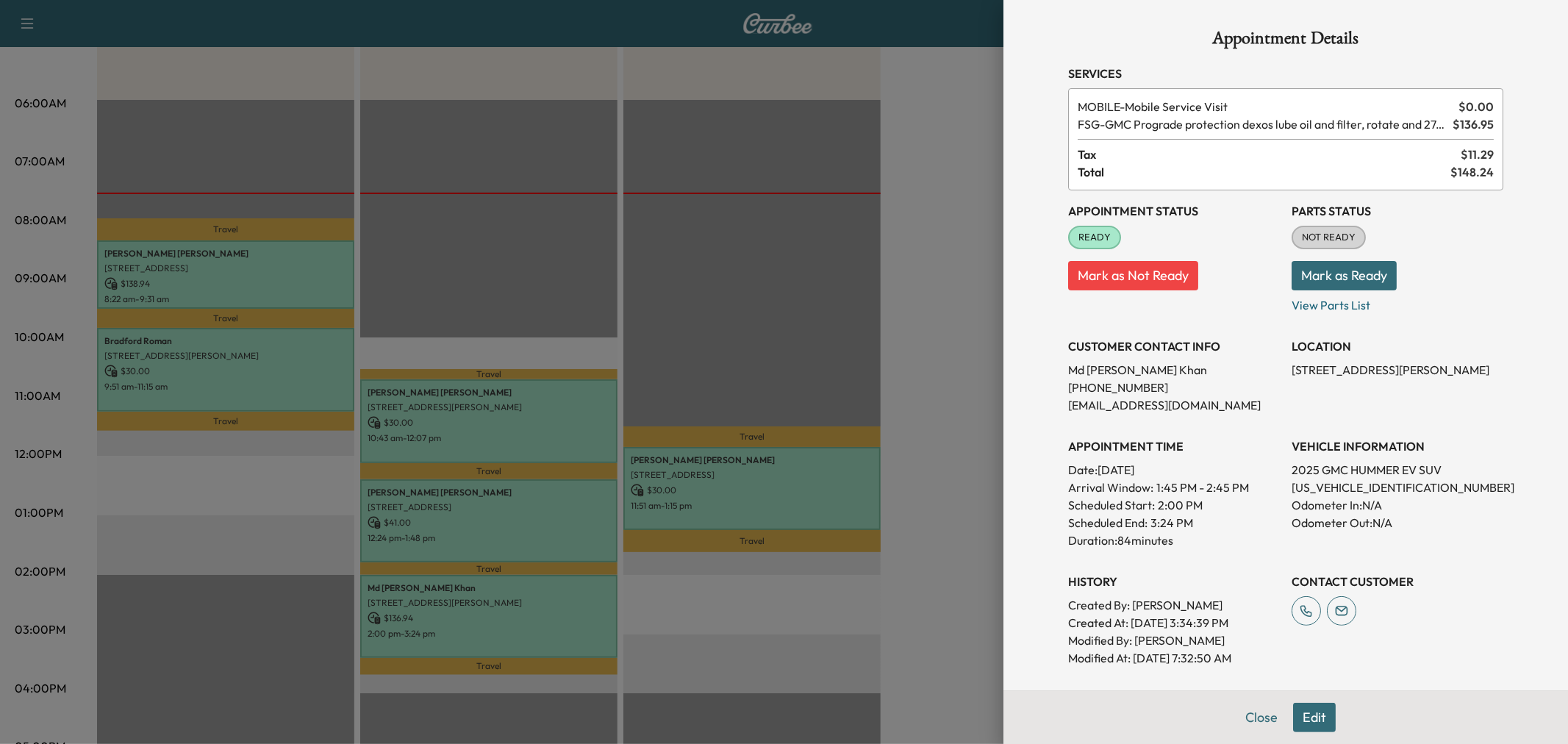
click at [911, 668] on div at bounding box center [784, 372] width 1568 height 744
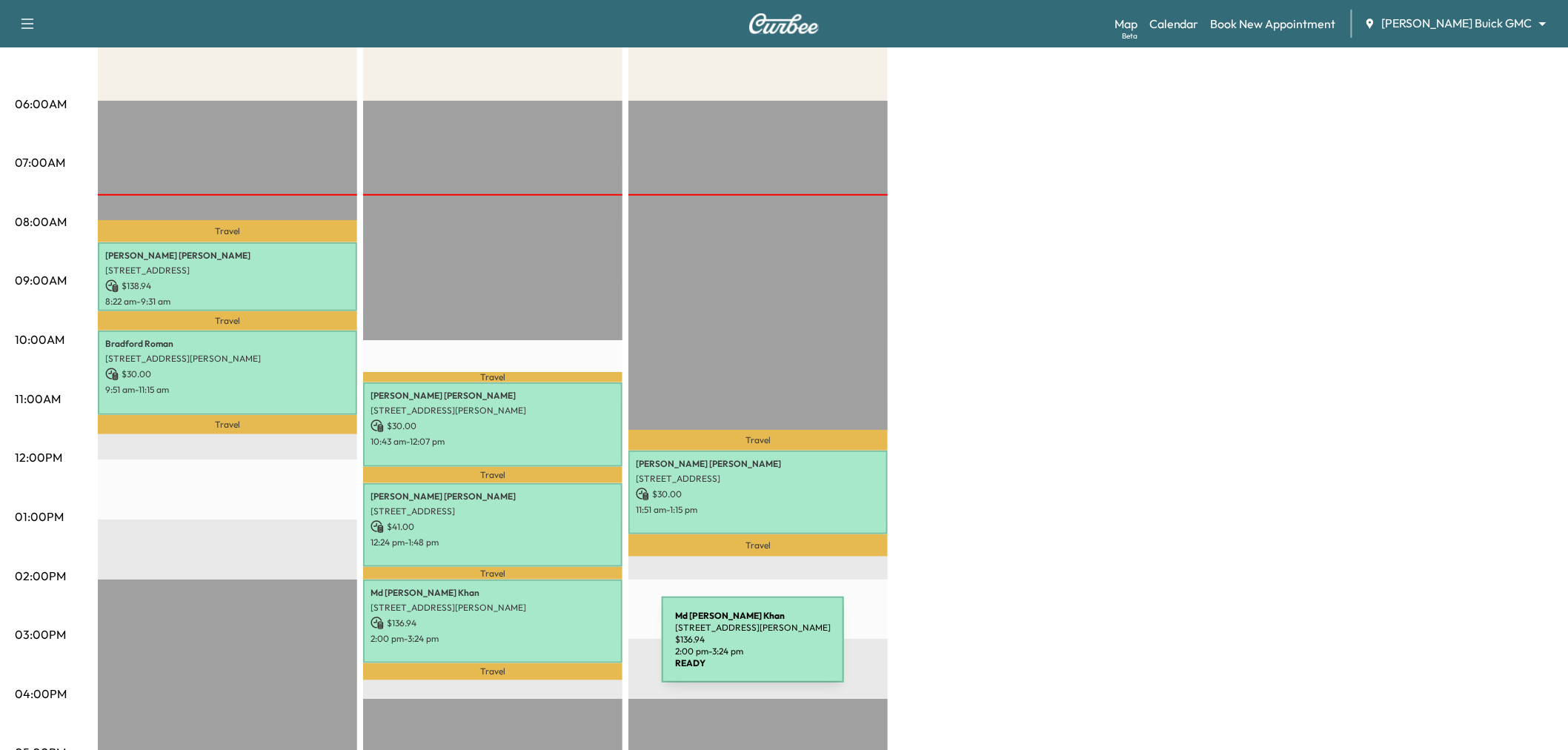
click at [551, 647] on div "Md [PERSON_NAME][GEOGRAPHIC_DATA][STREET_ADDRESS][PERSON_NAME][GEOGRAPHIC_DATA]…" at bounding box center [493, 621] width 259 height 84
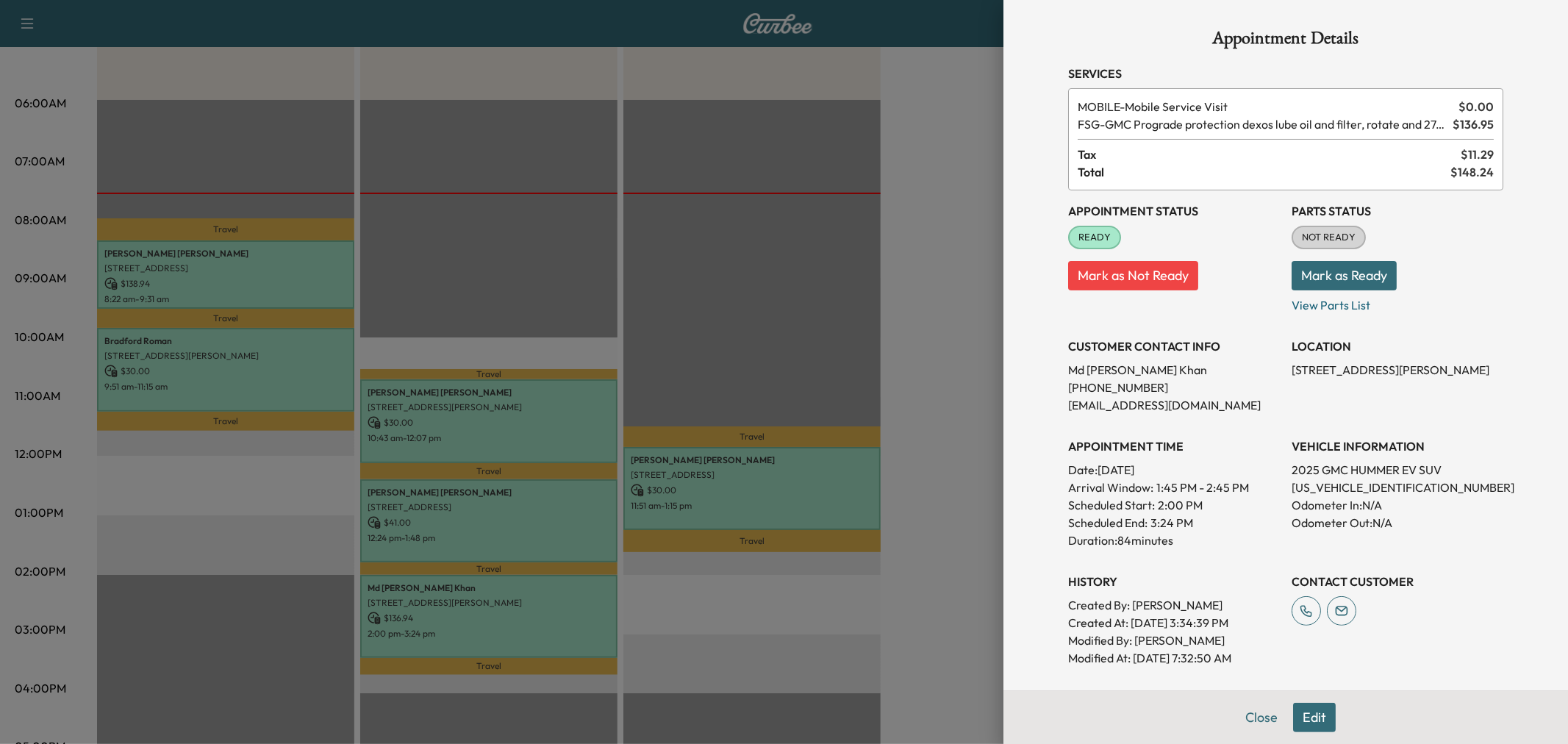
click at [1300, 711] on button "Edit" at bounding box center [1315, 717] width 42 height 29
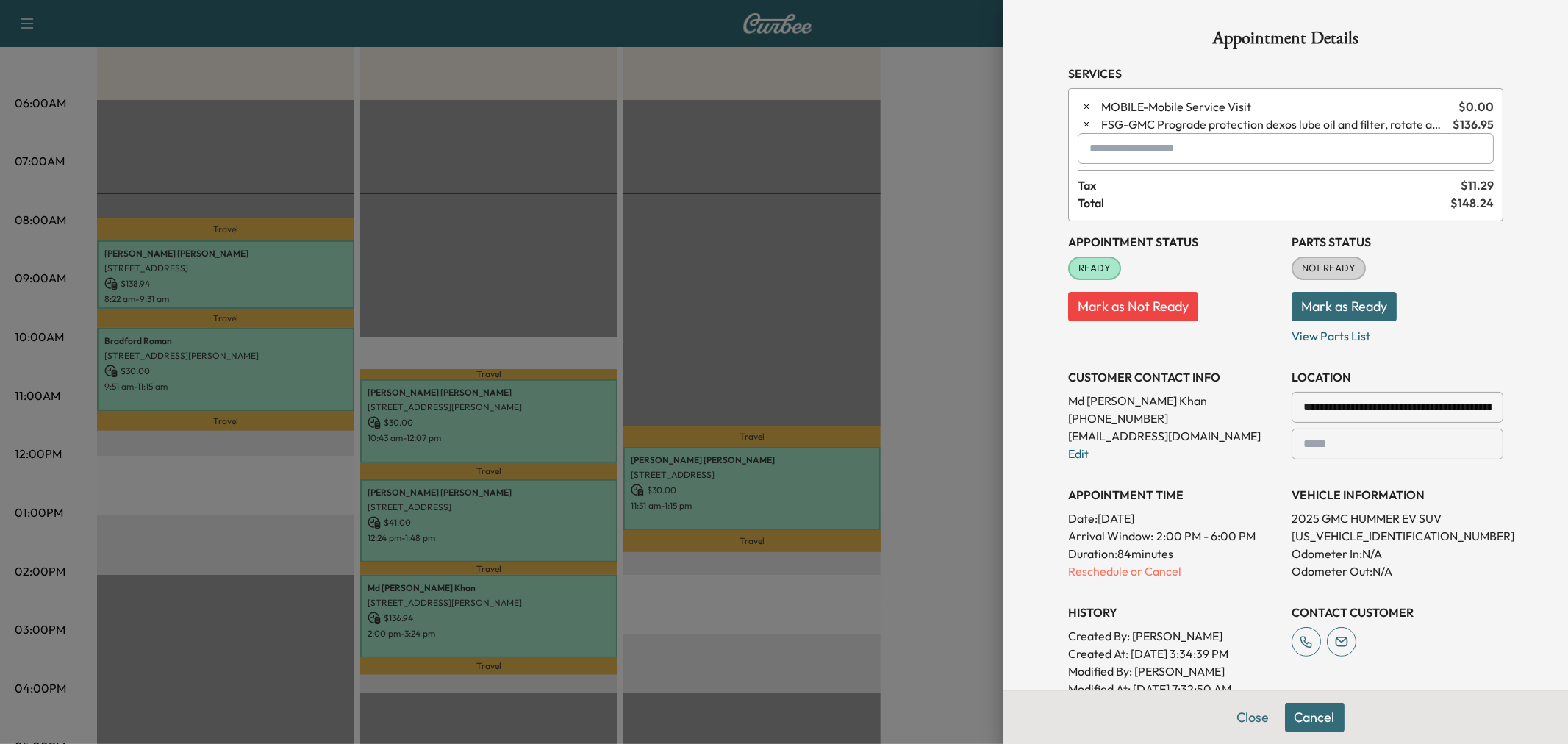
click at [1093, 149] on input "text" at bounding box center [1285, 148] width 416 height 31
click at [1107, 179] on p "VAN3 - VAN3" at bounding box center [1232, 187] width 320 height 20
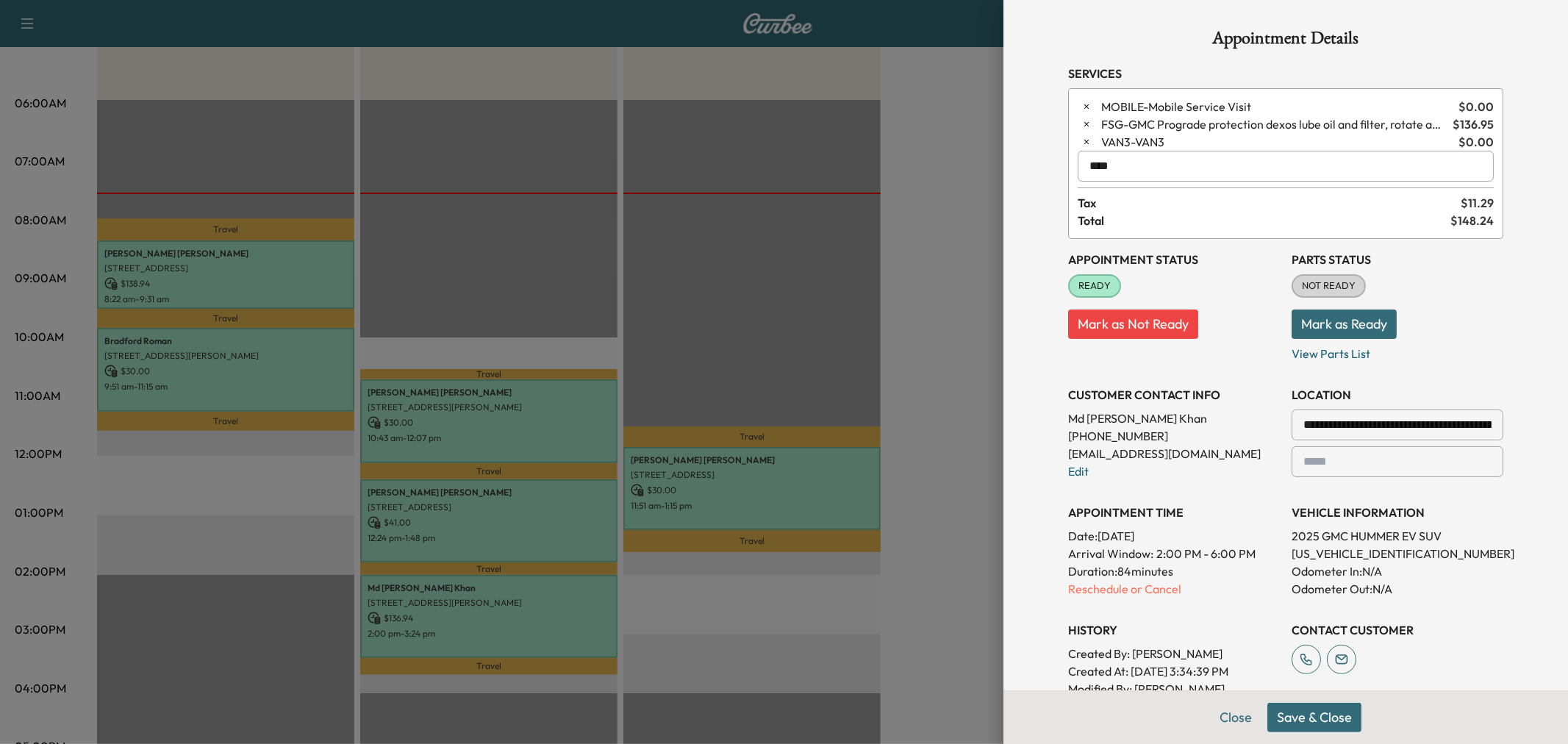
type input "****"
click at [1313, 725] on button "Save & Close" at bounding box center [1315, 717] width 94 height 29
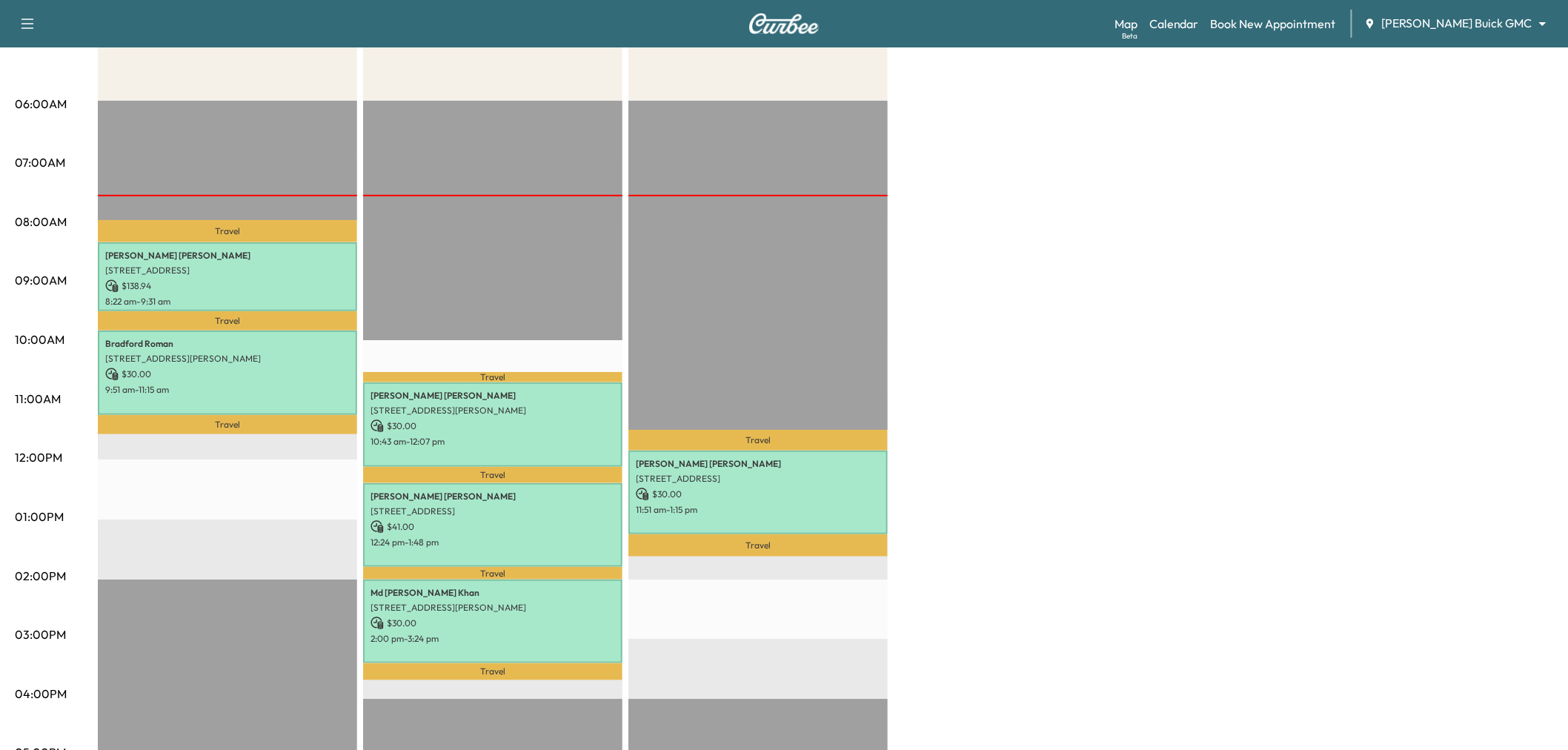
scroll to position [411, 0]
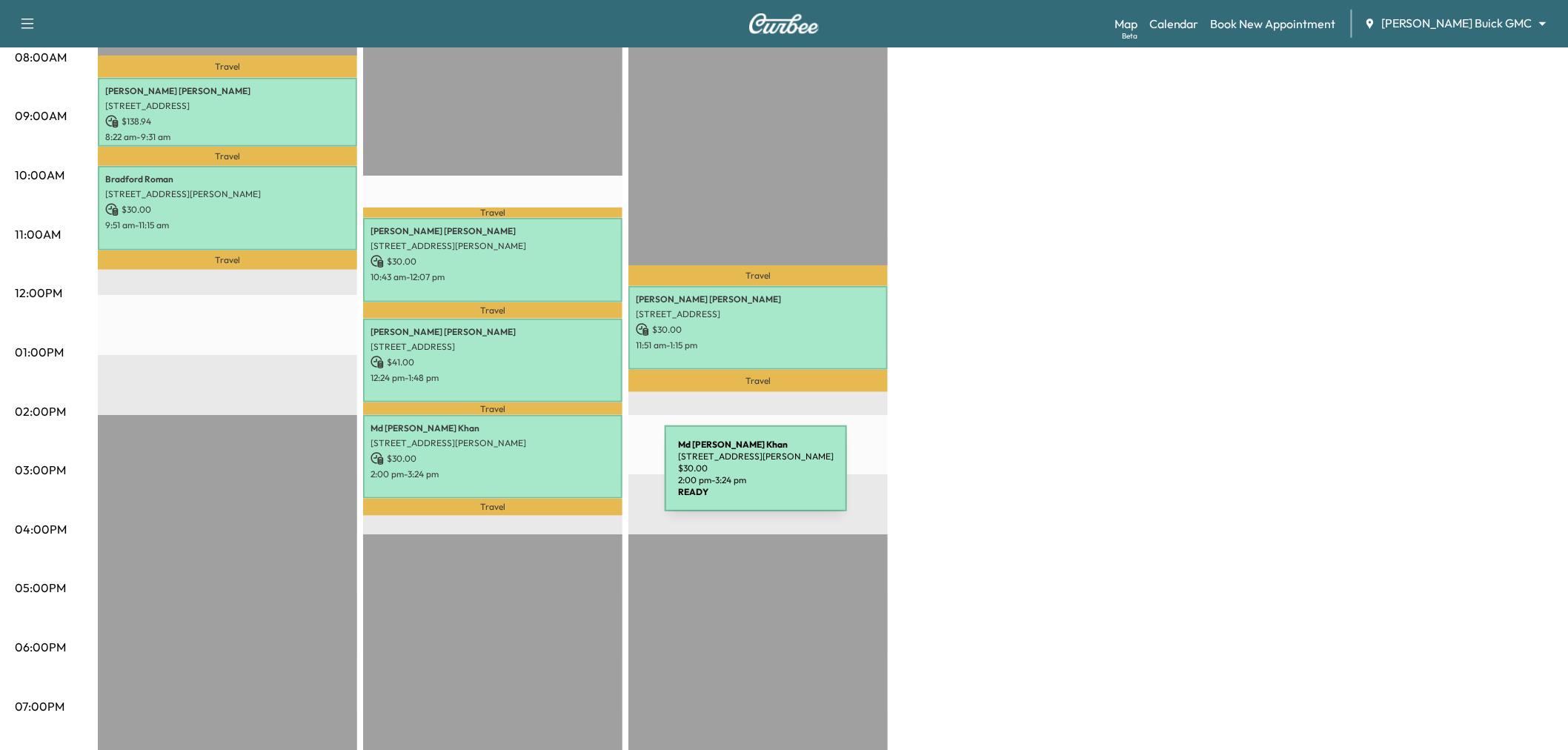
click at [553, 477] on div "Md [PERSON_NAME] [STREET_ADDRESS][PERSON_NAME] $ 30.00 2:00 pm - 3:24 pm" at bounding box center [493, 457] width 259 height 84
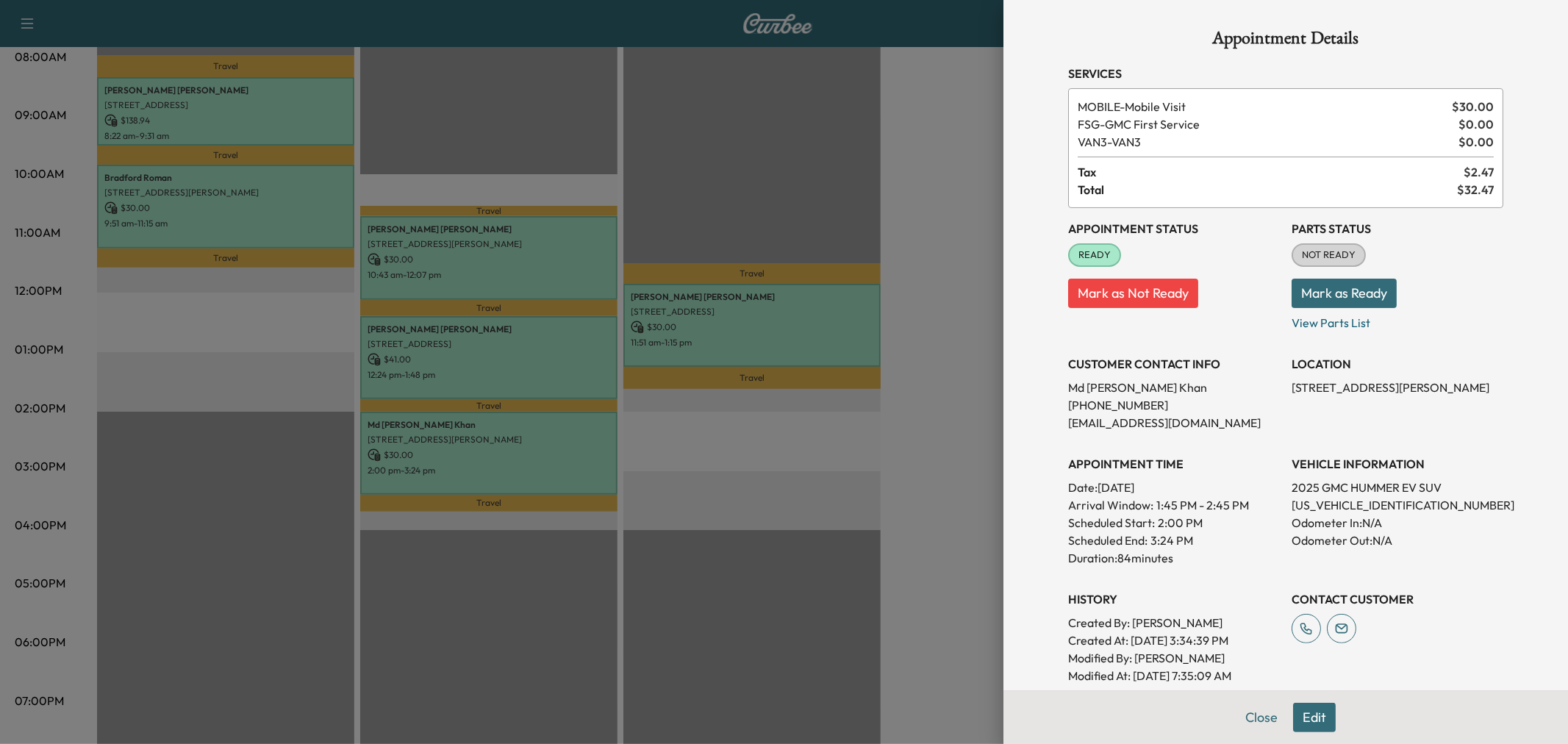
click at [1302, 721] on button "Edit" at bounding box center [1315, 717] width 42 height 29
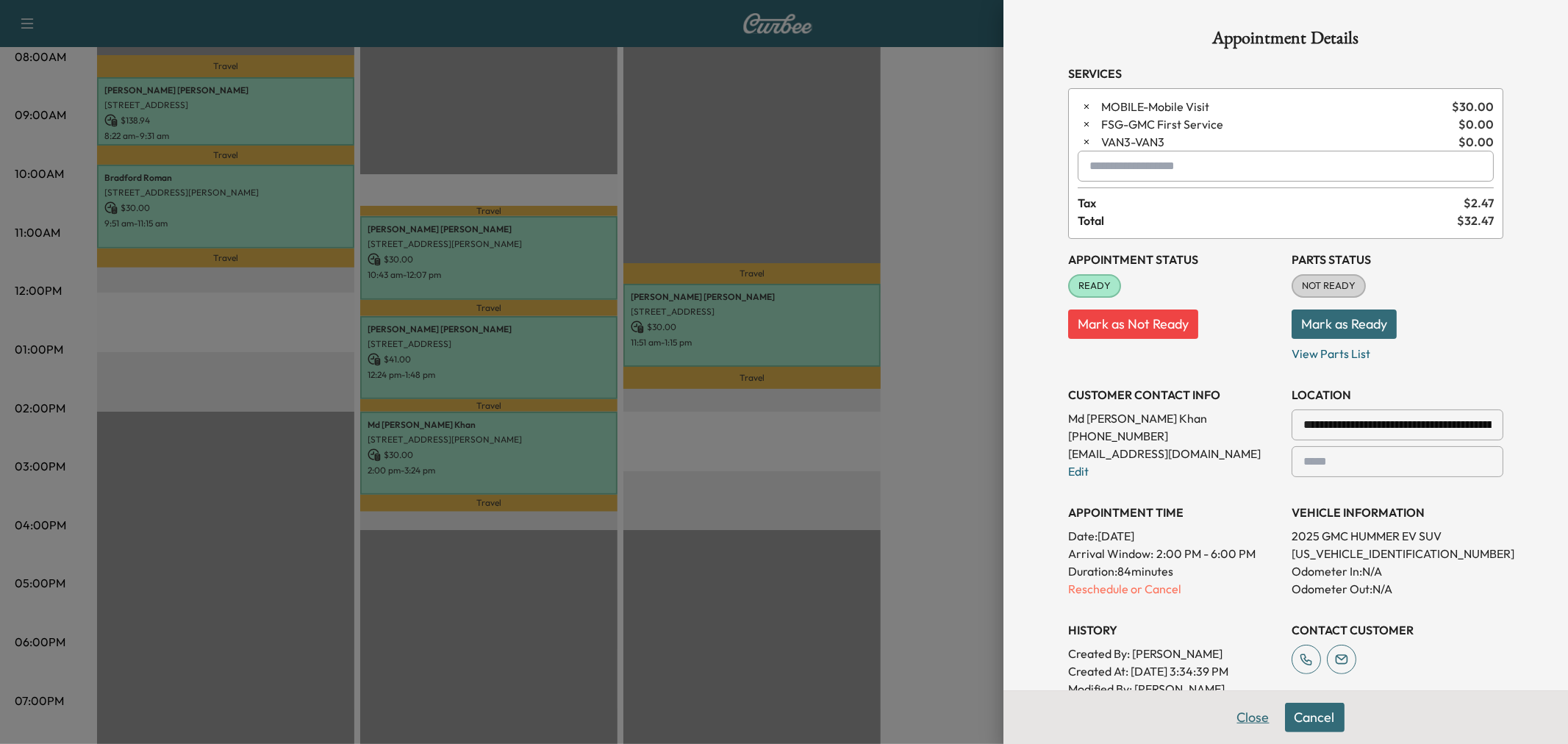
click at [1238, 717] on button "Close" at bounding box center [1253, 717] width 51 height 29
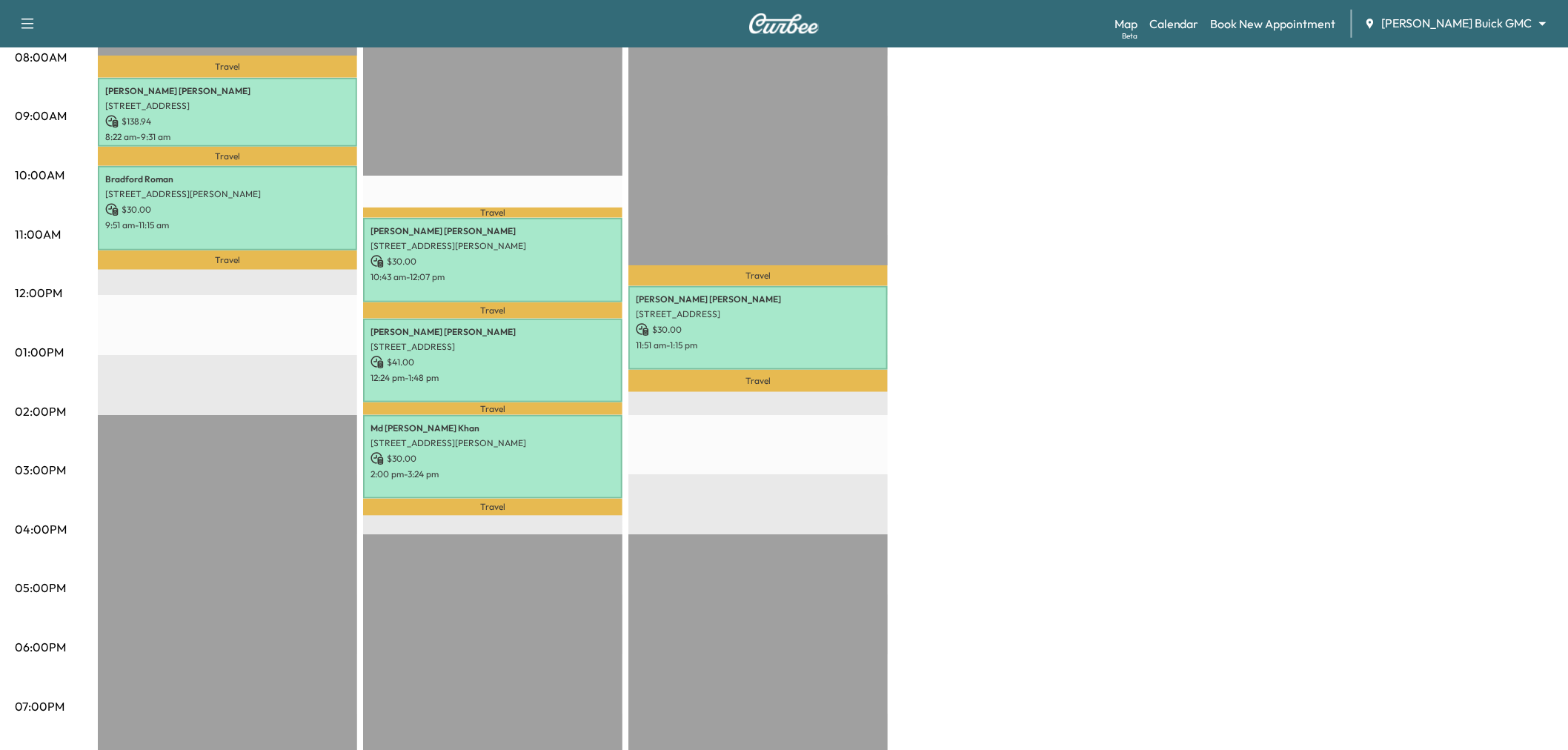
click at [918, 460] on div "Large Van * Scheduled hours have been modified for this day Revenue $ 168.94 Wo…" at bounding box center [825, 338] width 1456 height 1111
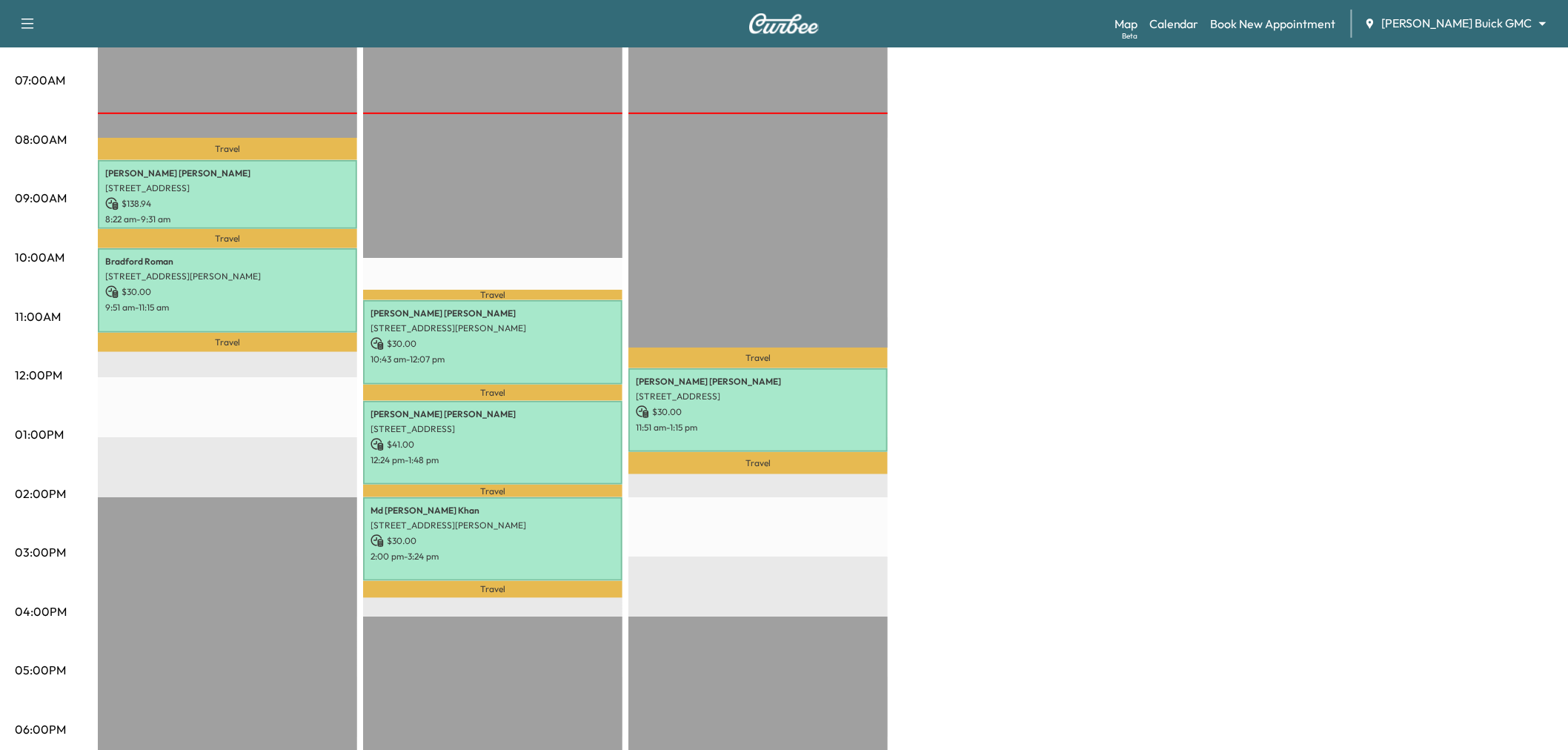
scroll to position [247, 0]
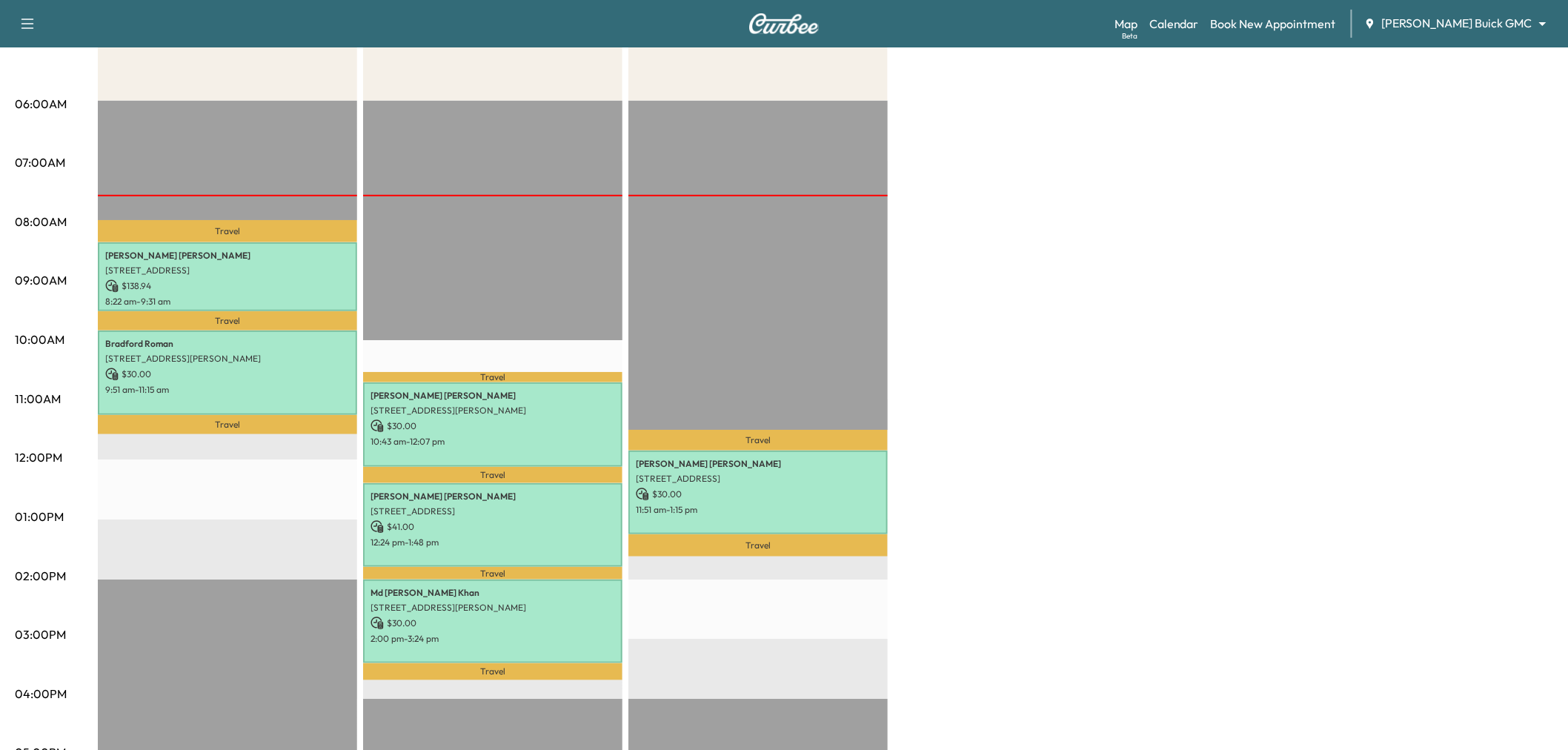
click at [992, 464] on div "Large Van * Scheduled hours have been modified for this day Revenue $ 168.94 Wo…" at bounding box center [825, 502] width 1456 height 1111
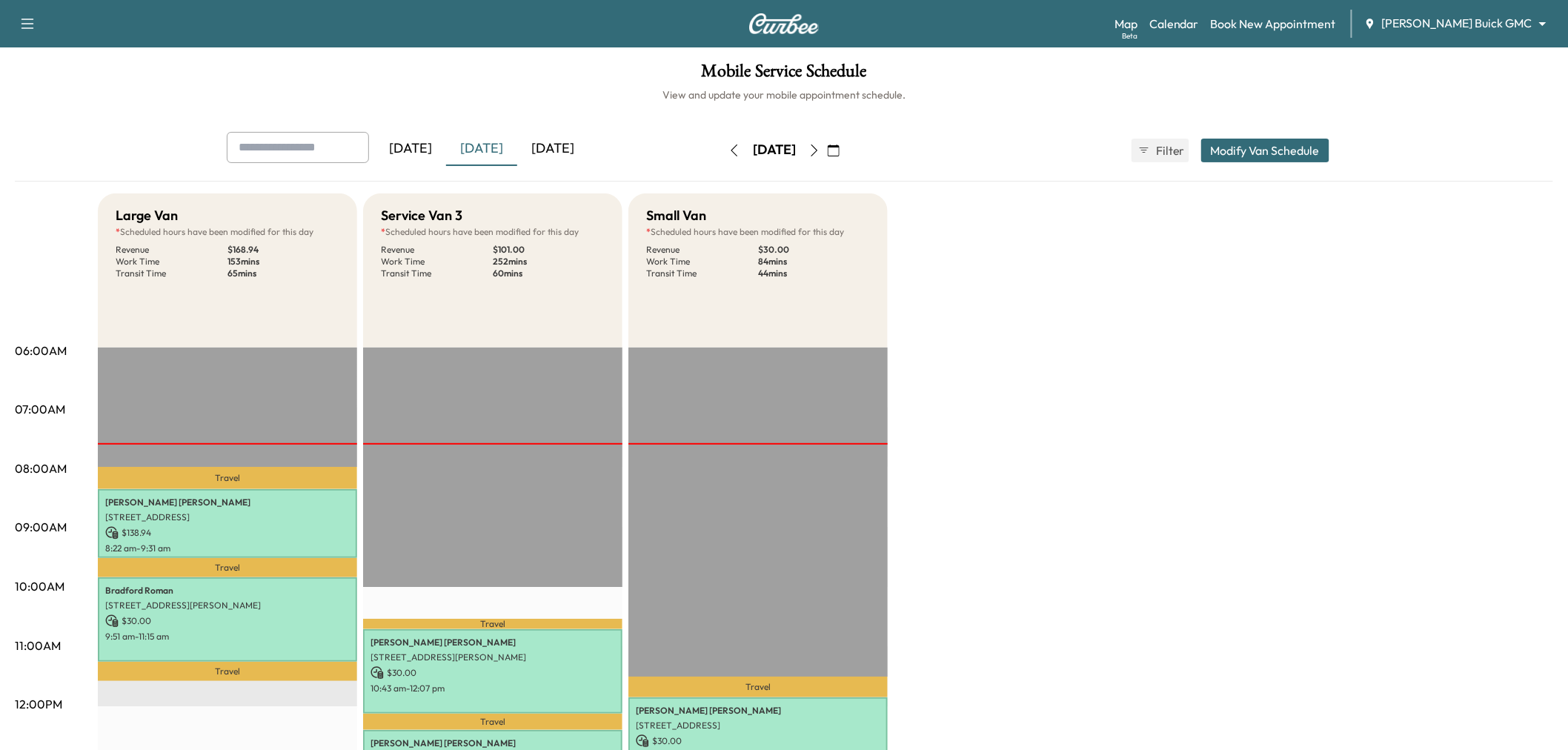
click at [728, 147] on icon "button" at bounding box center [734, 150] width 11 height 11
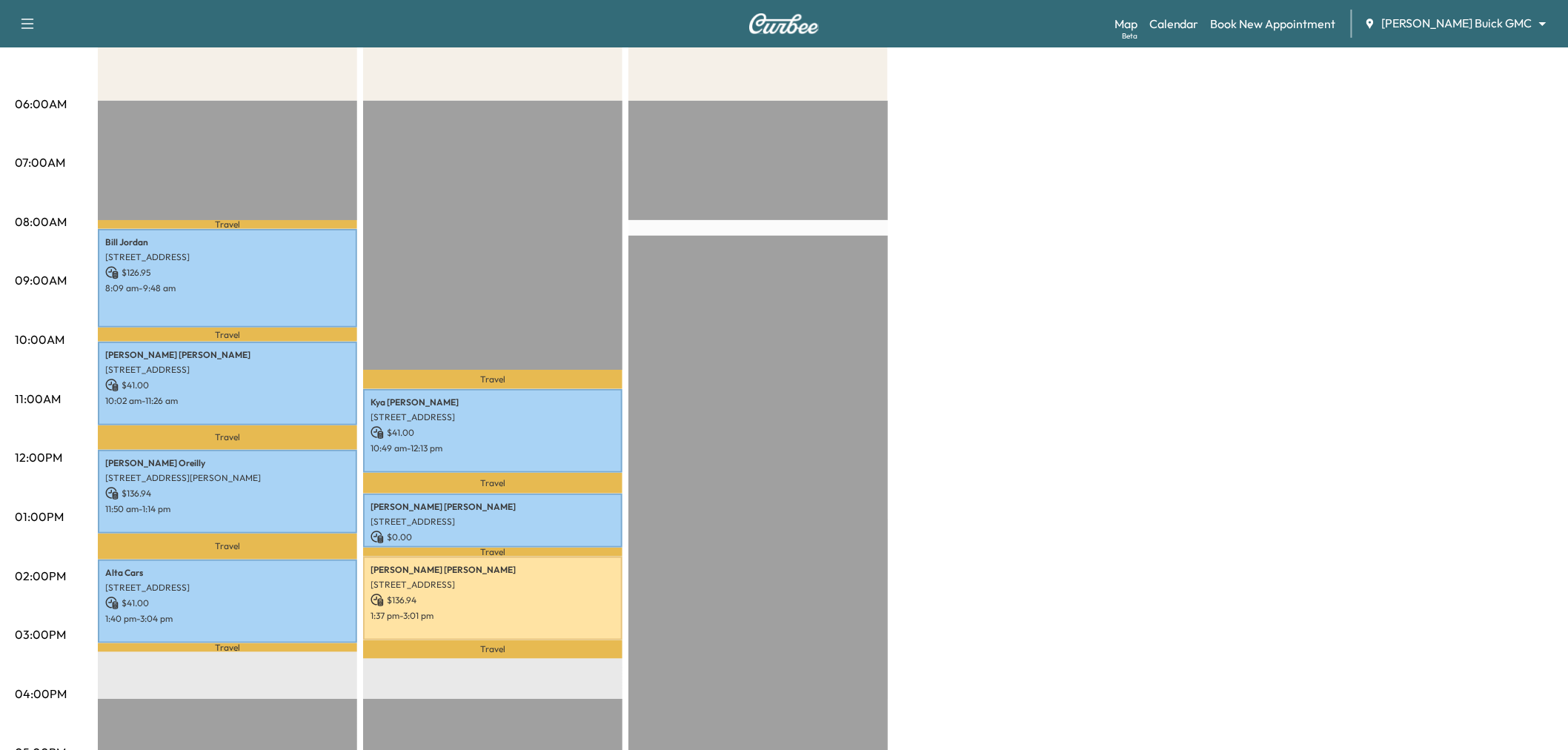
scroll to position [329, 0]
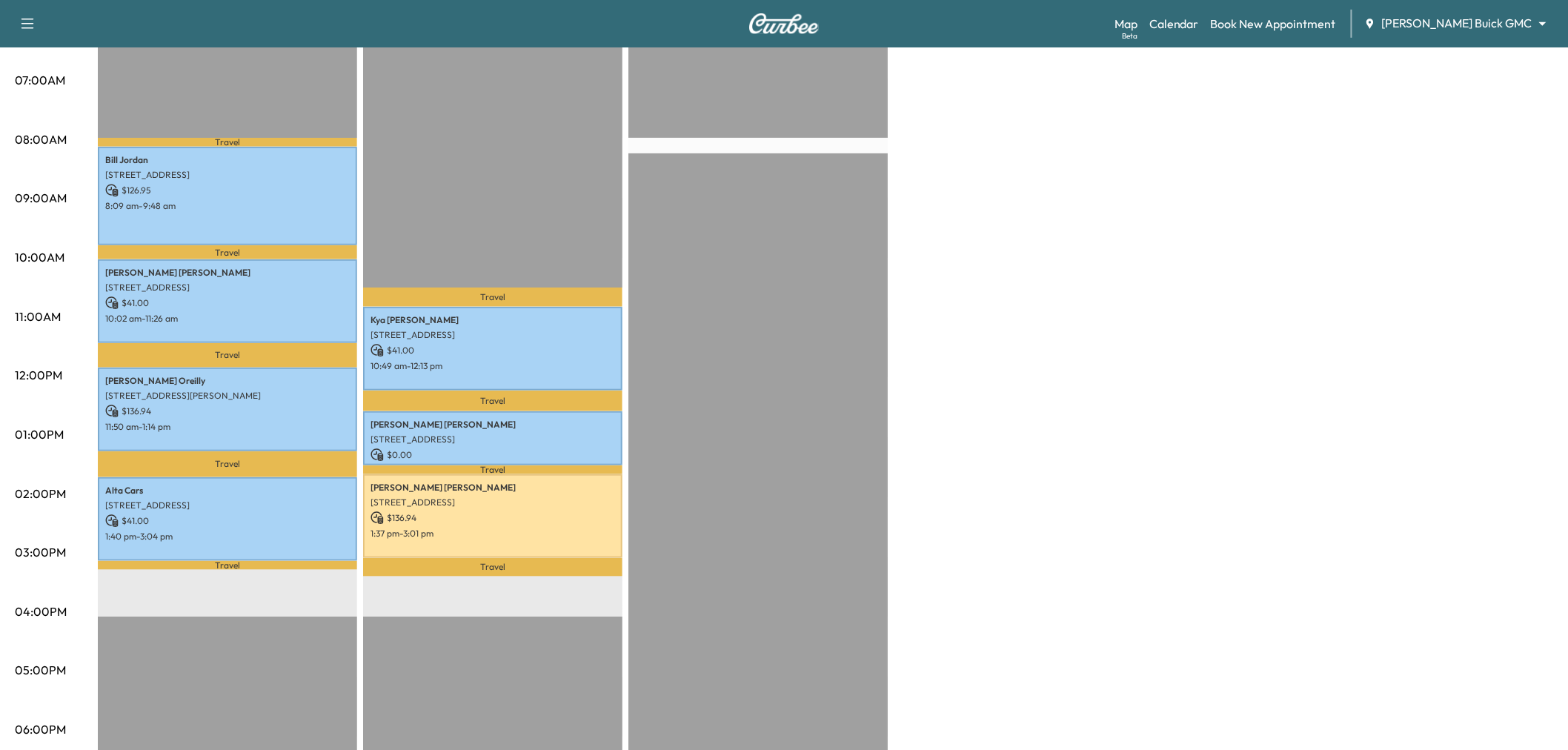
click at [823, 434] on div "EST Start" at bounding box center [758, 497] width 259 height 957
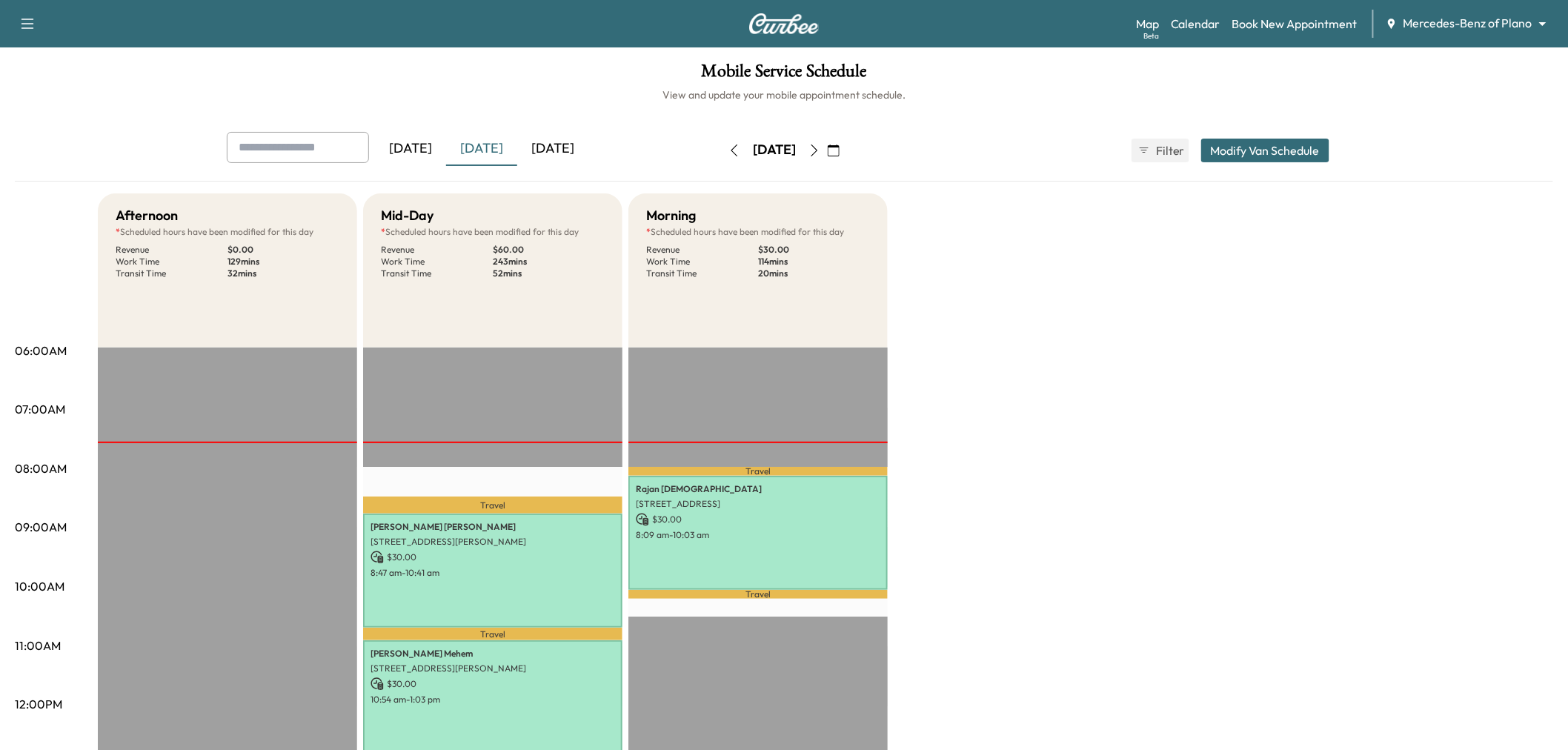
click at [484, 149] on div "[DATE]" at bounding box center [481, 149] width 71 height 34
click at [560, 141] on div "[DATE]" at bounding box center [552, 149] width 71 height 34
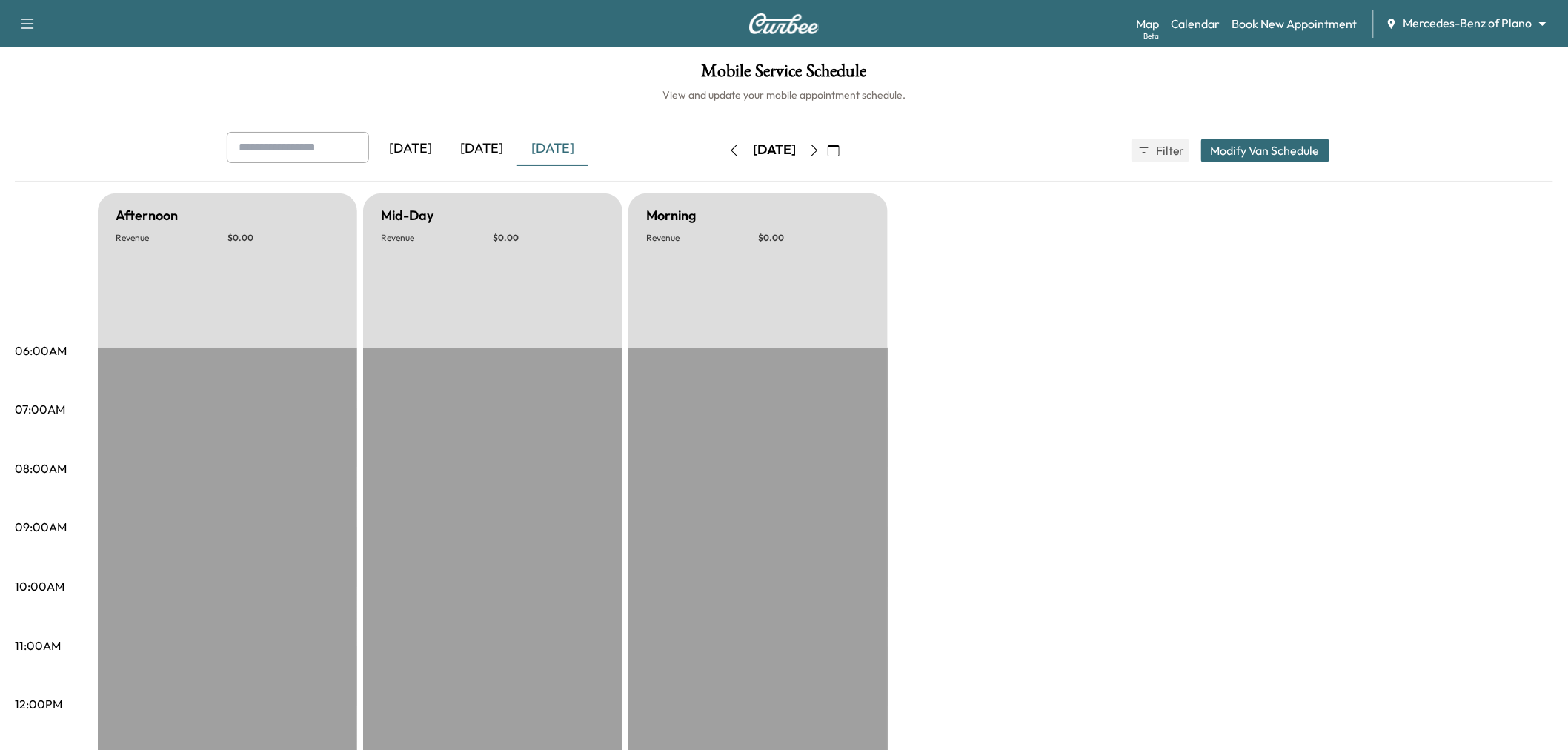
click at [505, 144] on div "[DATE]" at bounding box center [481, 149] width 71 height 34
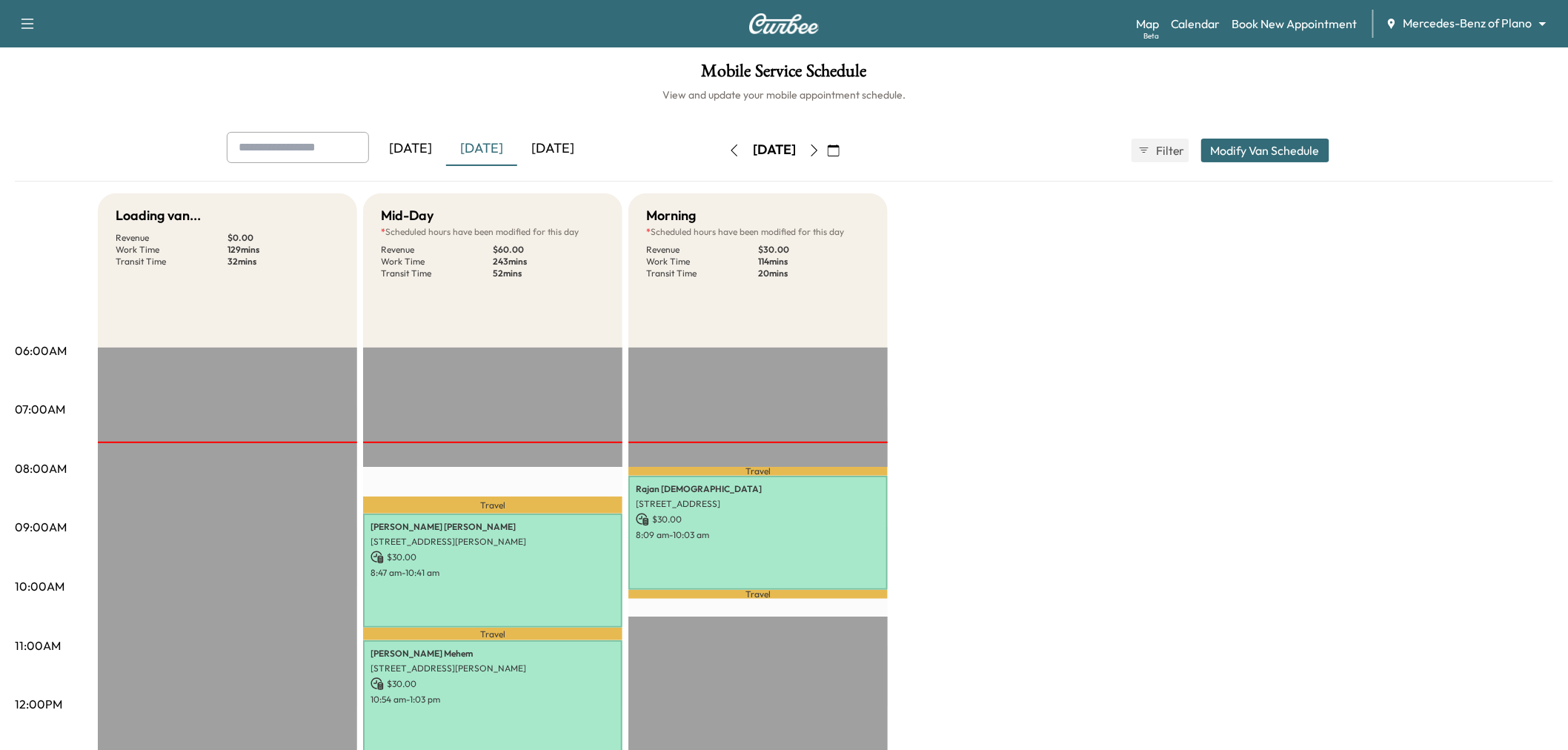
scroll to position [247, 0]
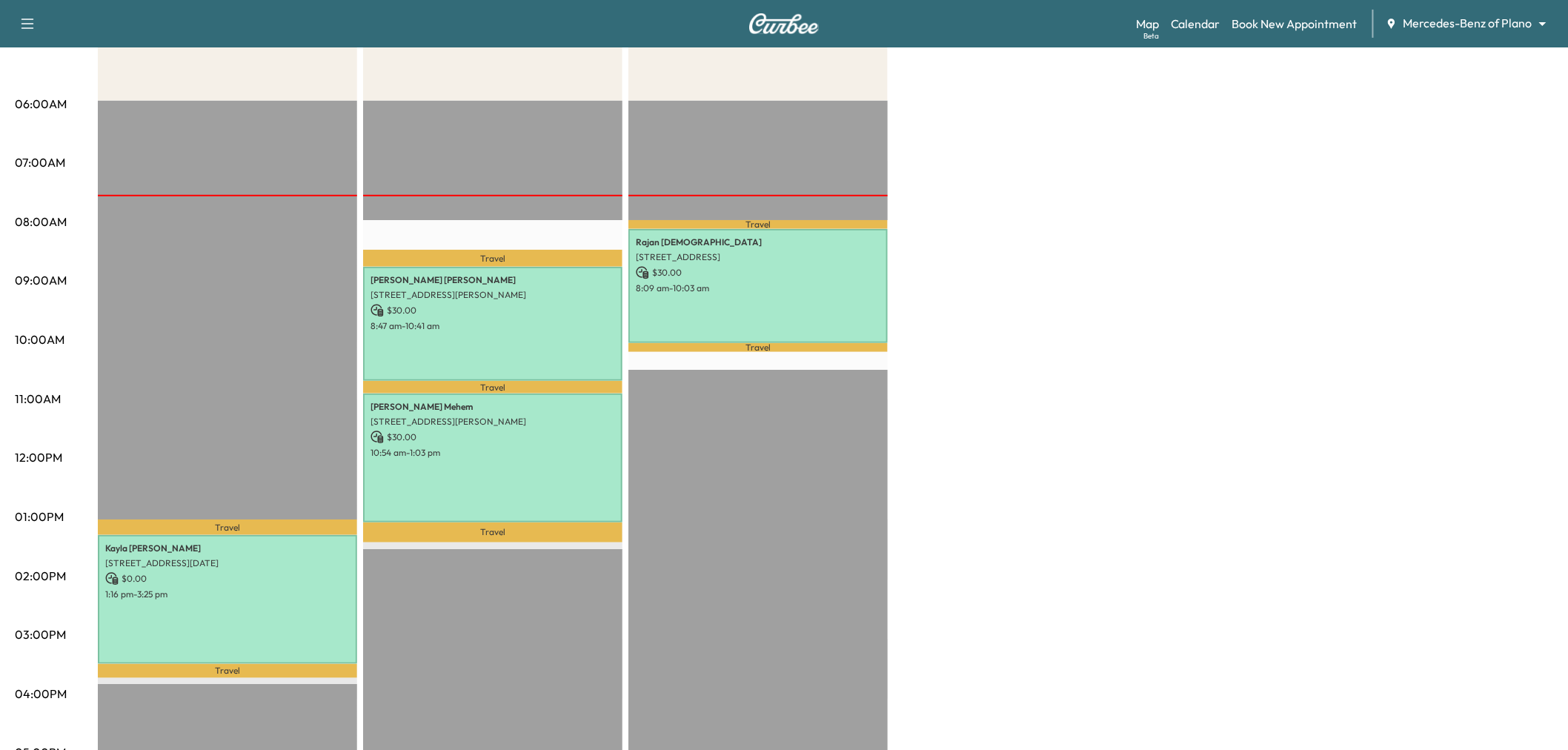
click at [1033, 344] on div "Afternoon * Scheduled hours have been modified for this day Revenue $ 0.00 Work…" at bounding box center [825, 502] width 1456 height 1111
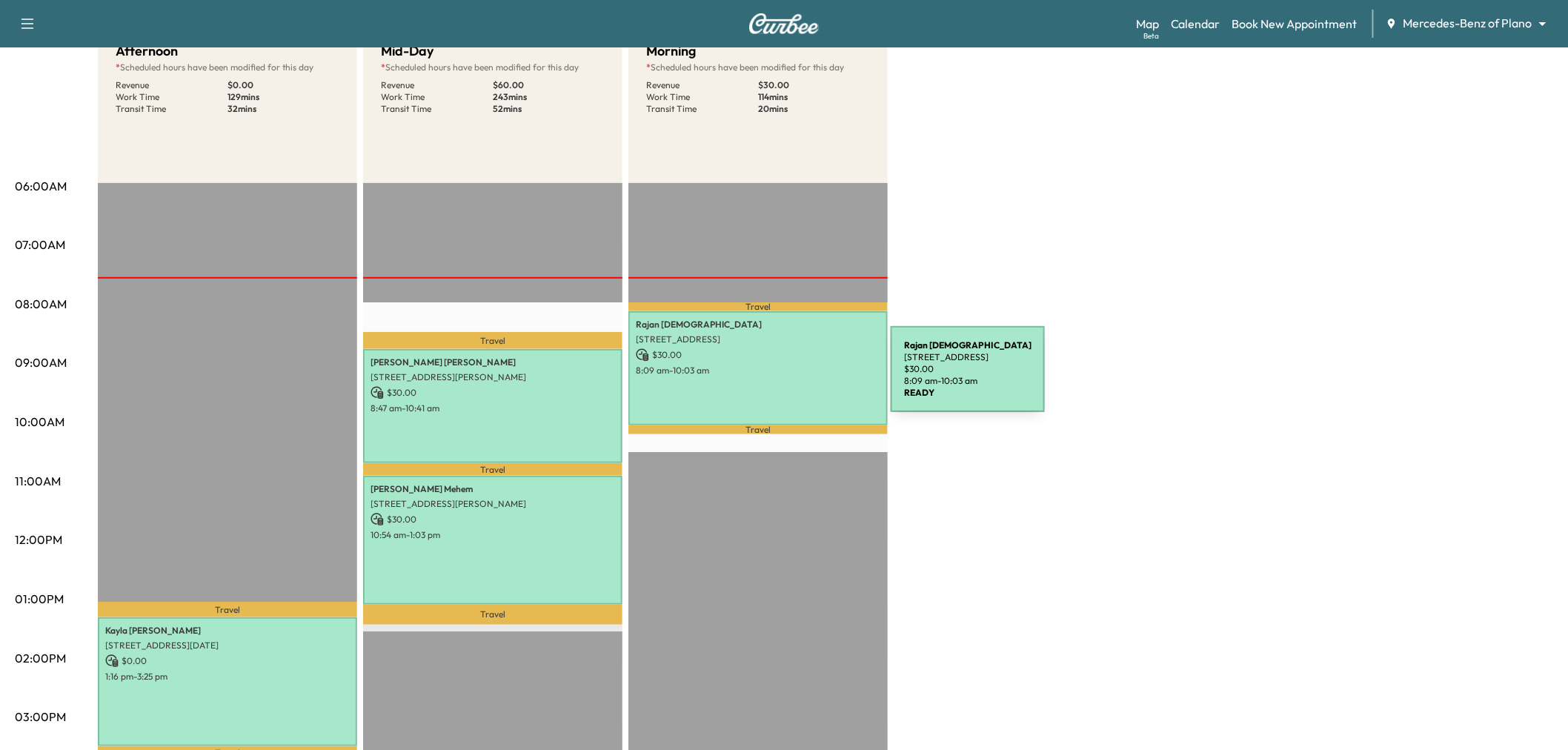
click at [780, 377] on div "Rajan Jain 8040 Marathon Drive, Plano, TX 75024 $ 30.00 8:09 am - 10:03 am" at bounding box center [758, 368] width 259 height 113
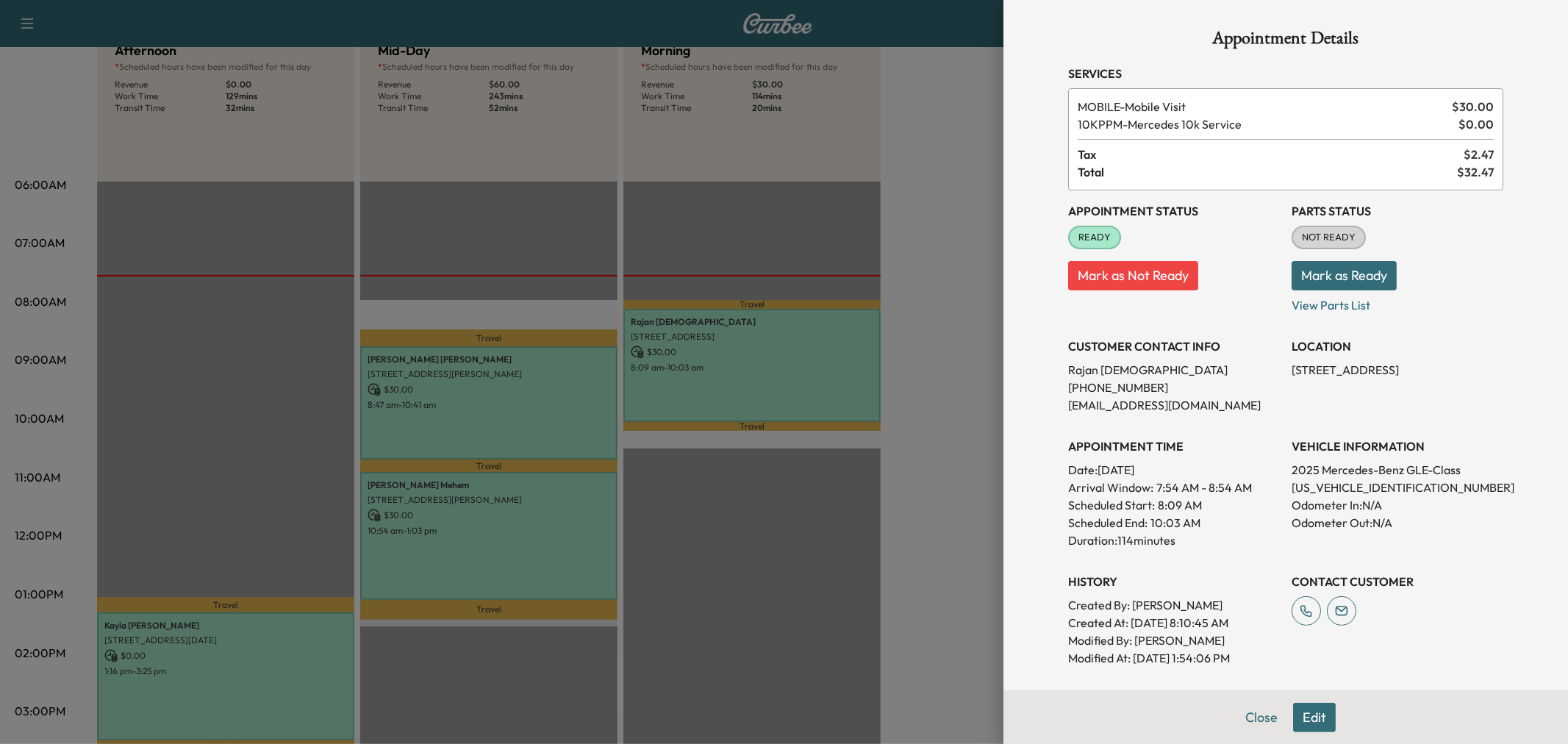
click at [774, 374] on div at bounding box center [784, 372] width 1568 height 744
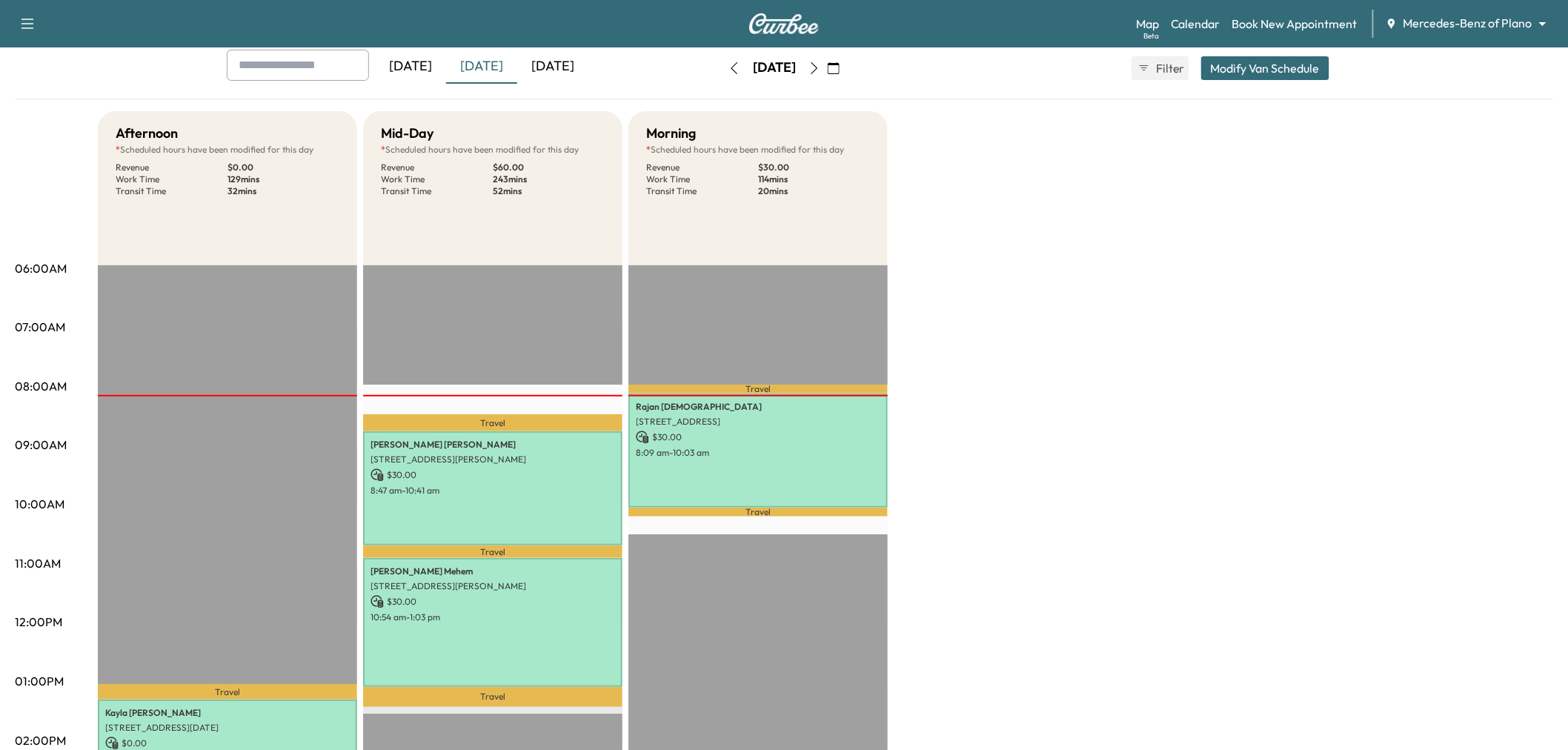
scroll to position [247, 0]
